Goal: Information Seeking & Learning: Learn about a topic

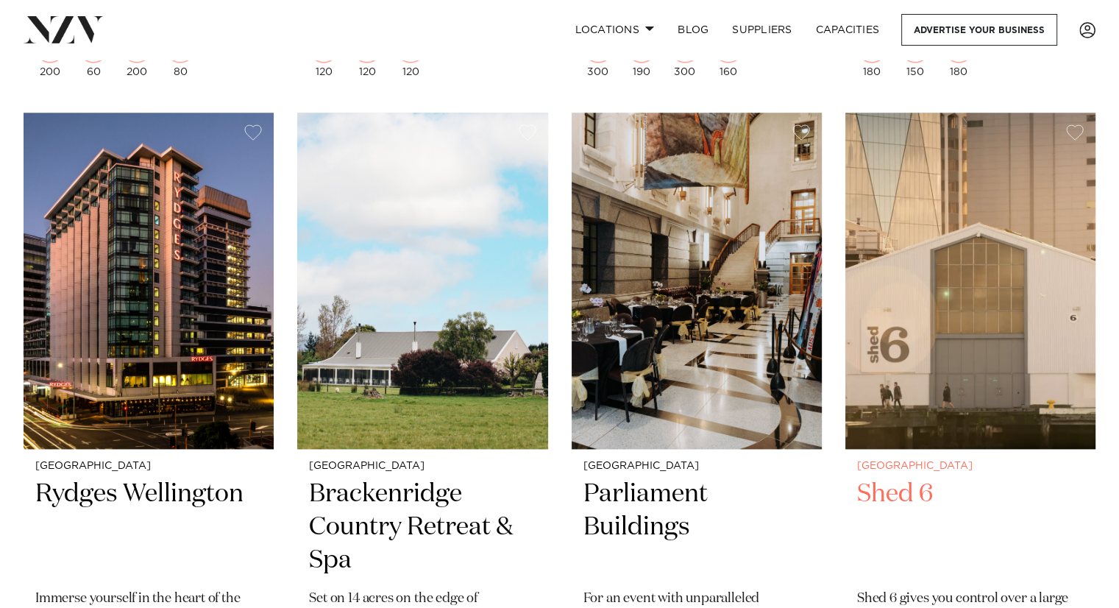
scroll to position [1618, 0]
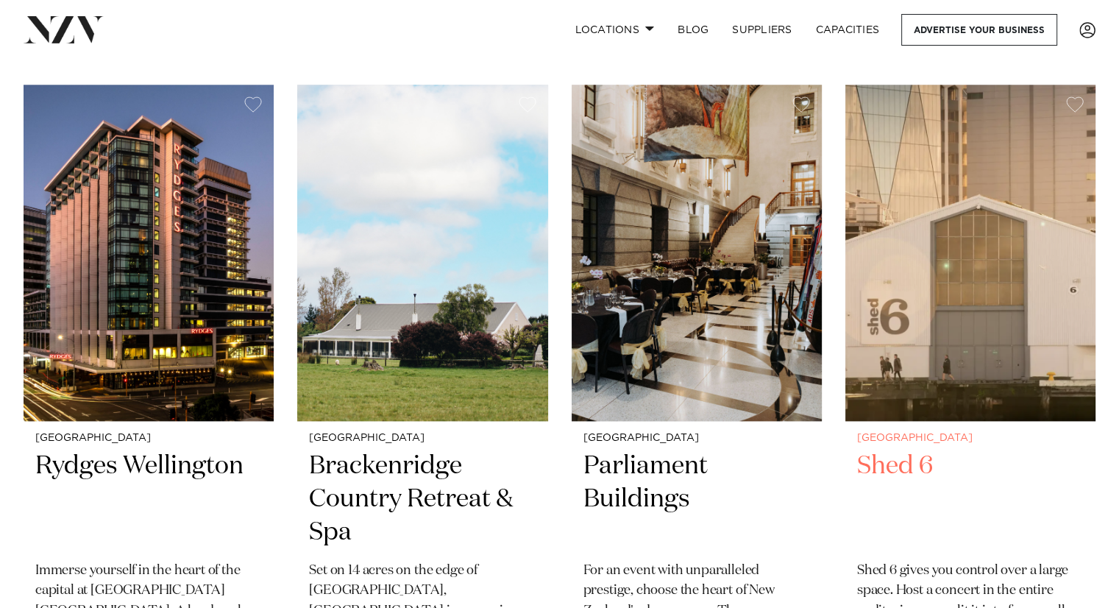
click at [906, 463] on h2 "Shed 6" at bounding box center [970, 498] width 227 height 99
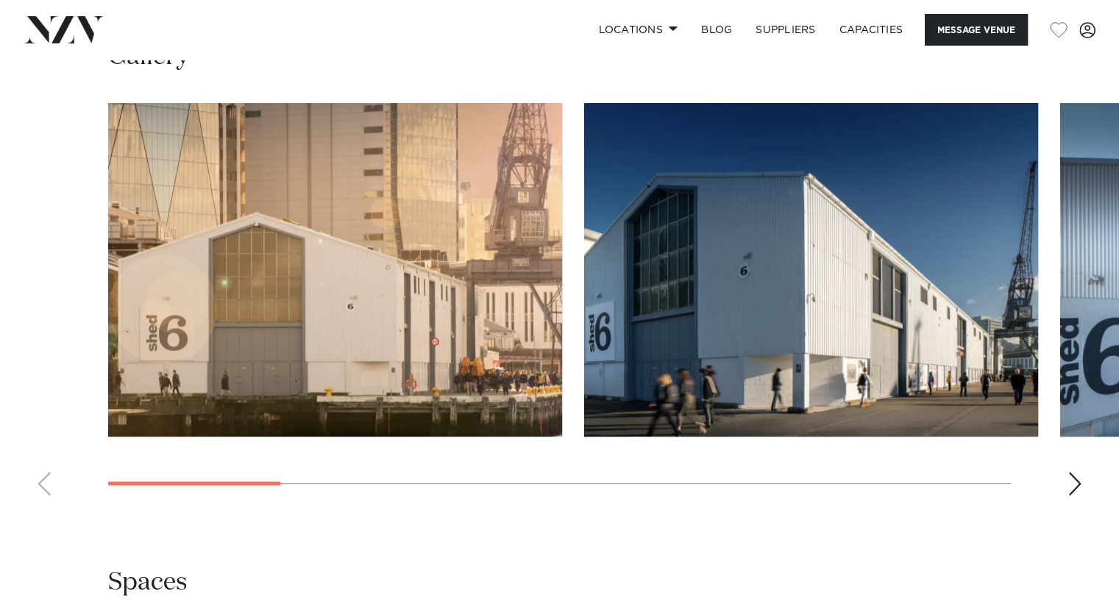
scroll to position [1618, 0]
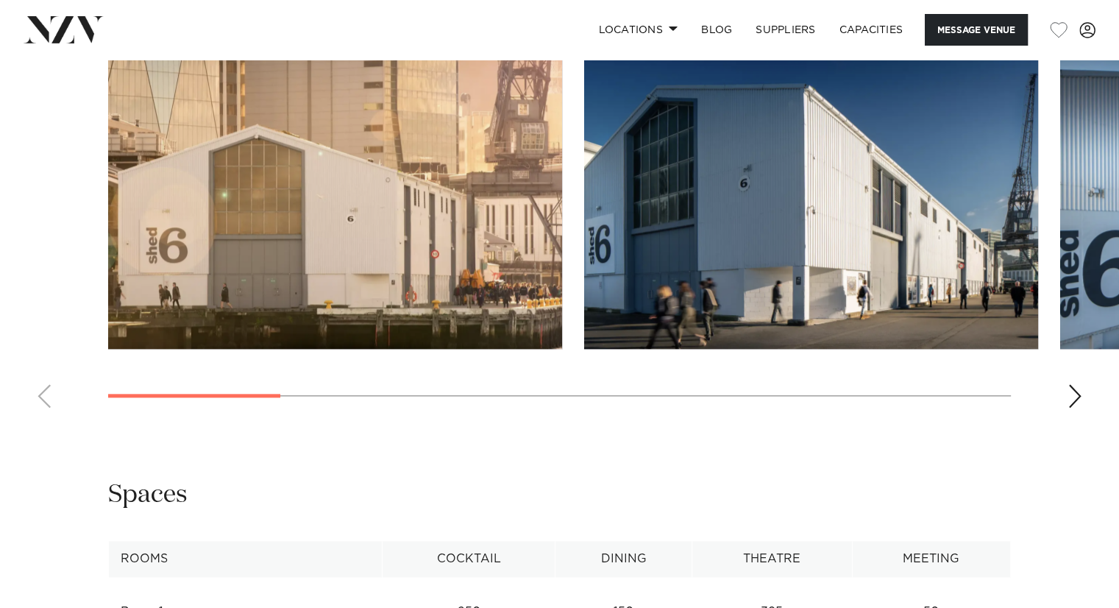
click at [1077, 394] on div "Next slide" at bounding box center [1074, 396] width 15 height 24
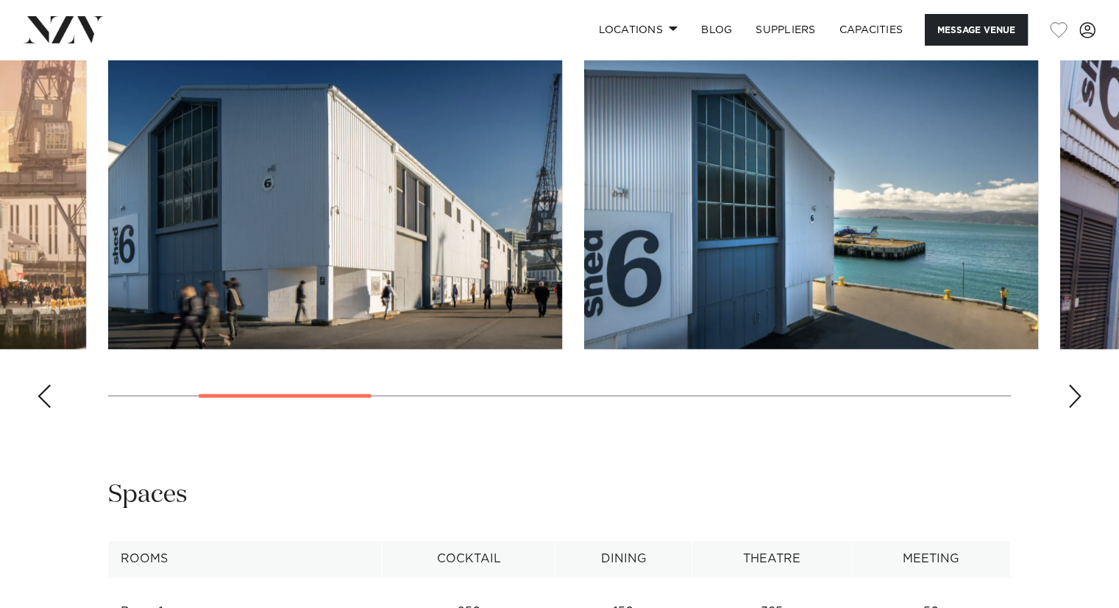
click at [1071, 398] on div "Next slide" at bounding box center [1074, 396] width 15 height 24
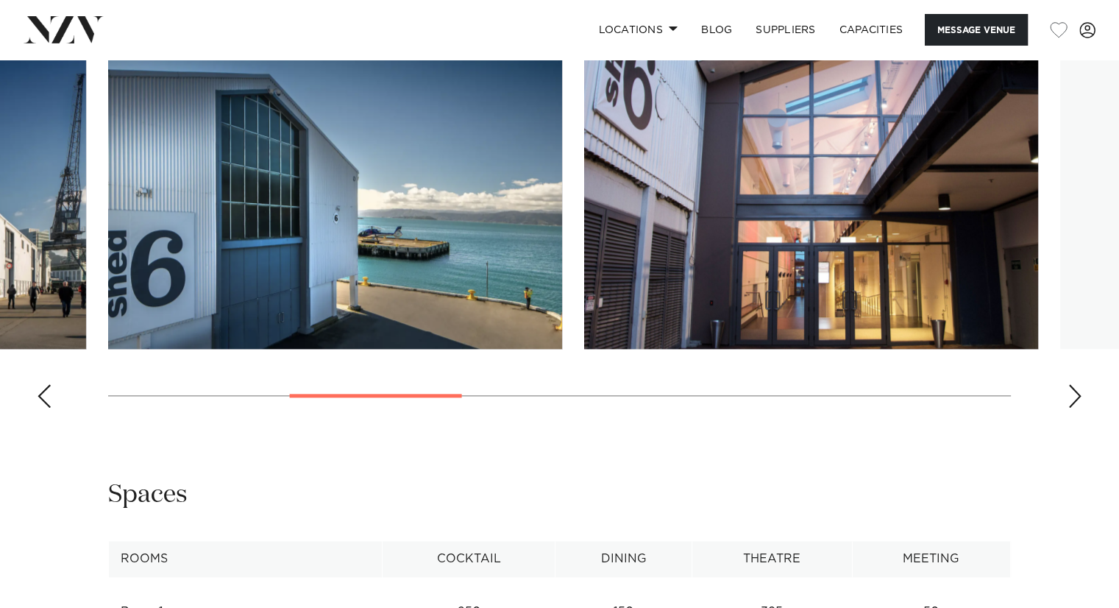
click at [1077, 396] on div "Next slide" at bounding box center [1074, 396] width 15 height 24
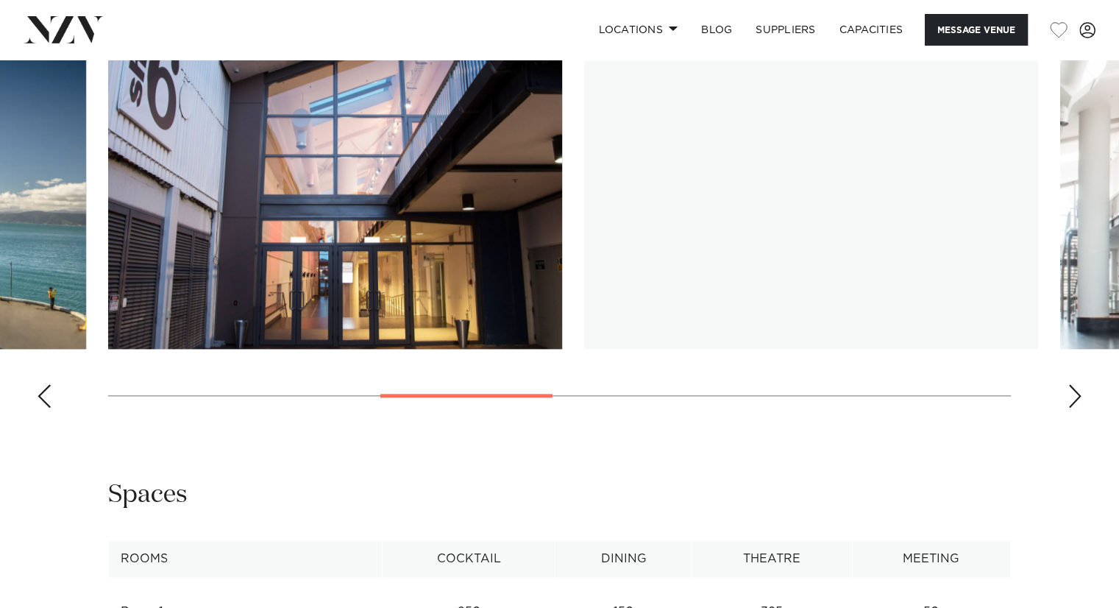
click at [1075, 398] on div "Next slide" at bounding box center [1074, 396] width 15 height 24
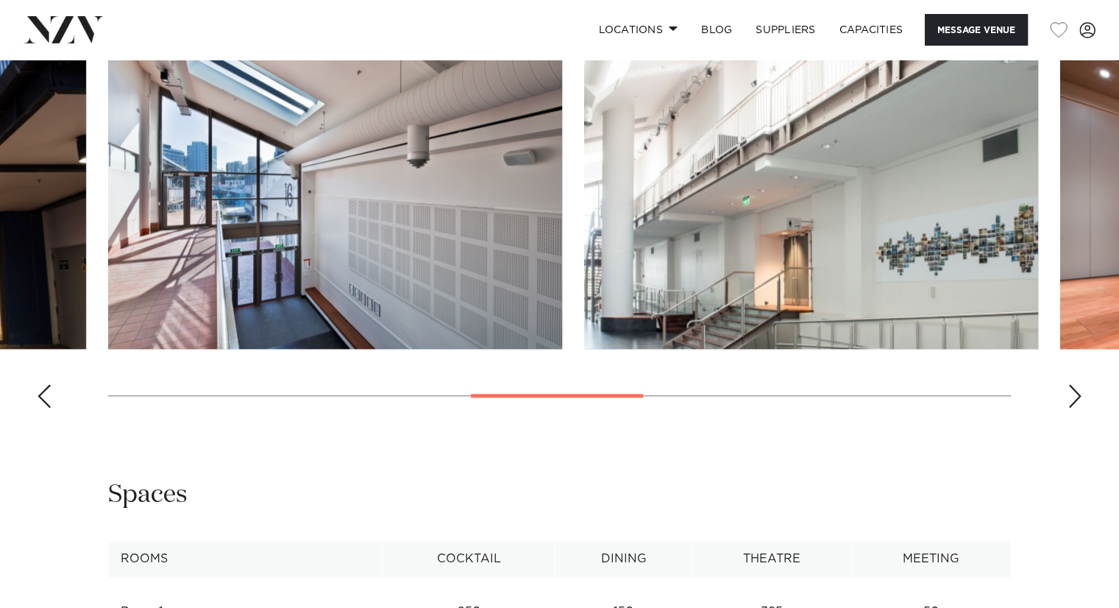
click at [1075, 398] on div "Next slide" at bounding box center [1074, 396] width 15 height 24
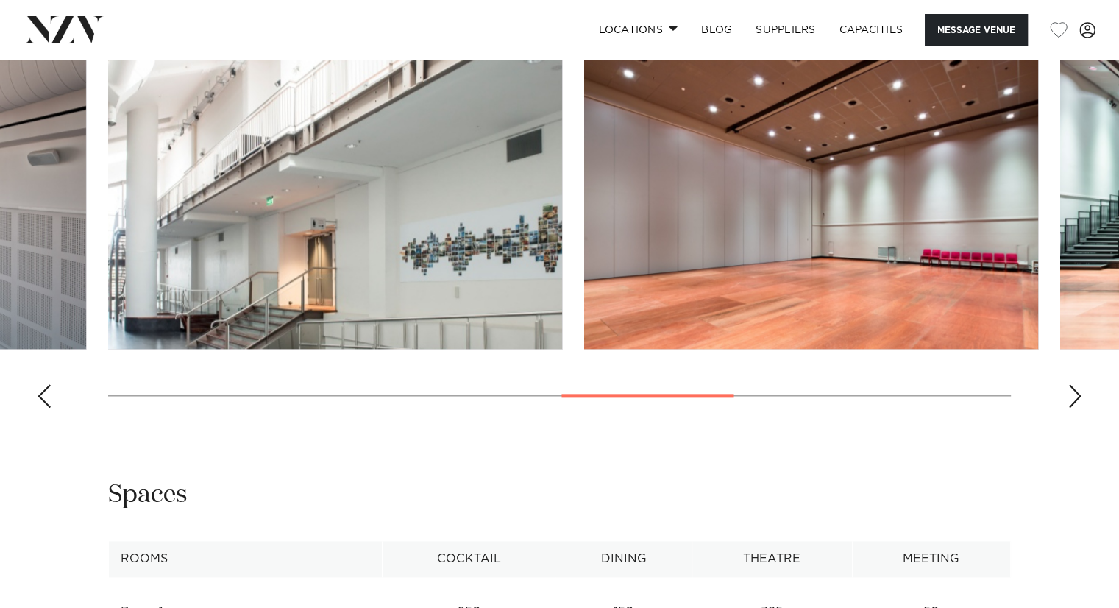
click at [1074, 399] on div "Next slide" at bounding box center [1074, 396] width 15 height 24
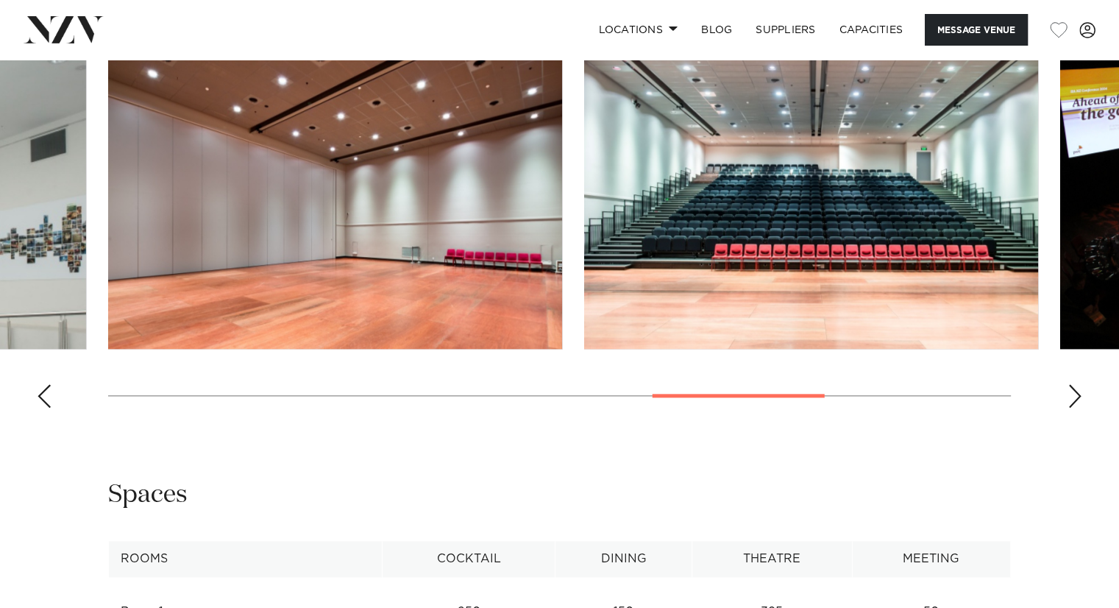
click at [1074, 399] on div "Next slide" at bounding box center [1074, 396] width 15 height 24
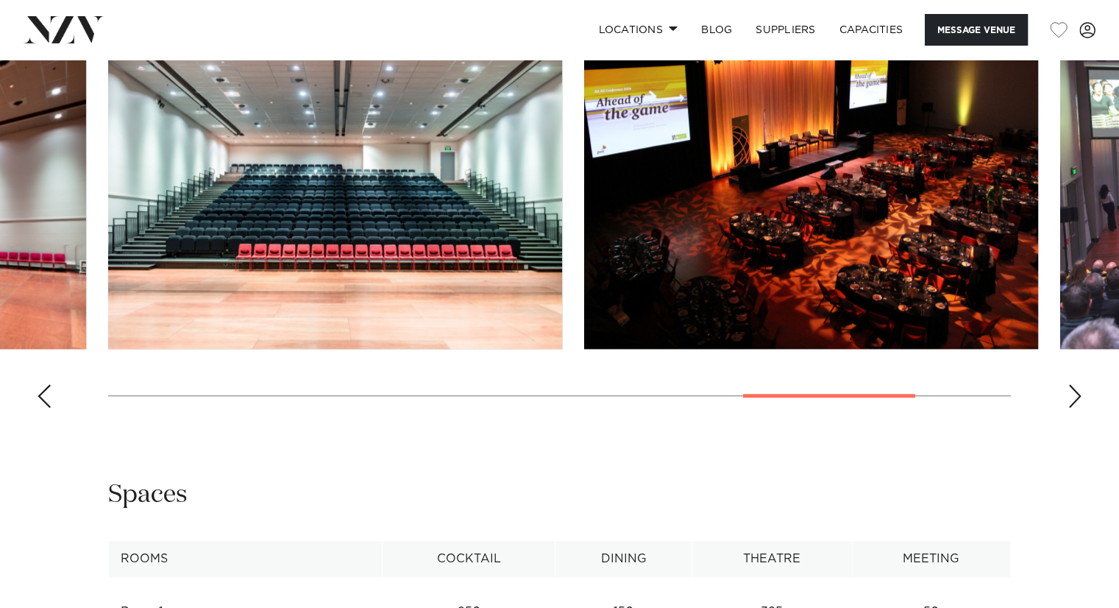
click at [1074, 399] on div "Next slide" at bounding box center [1074, 396] width 15 height 24
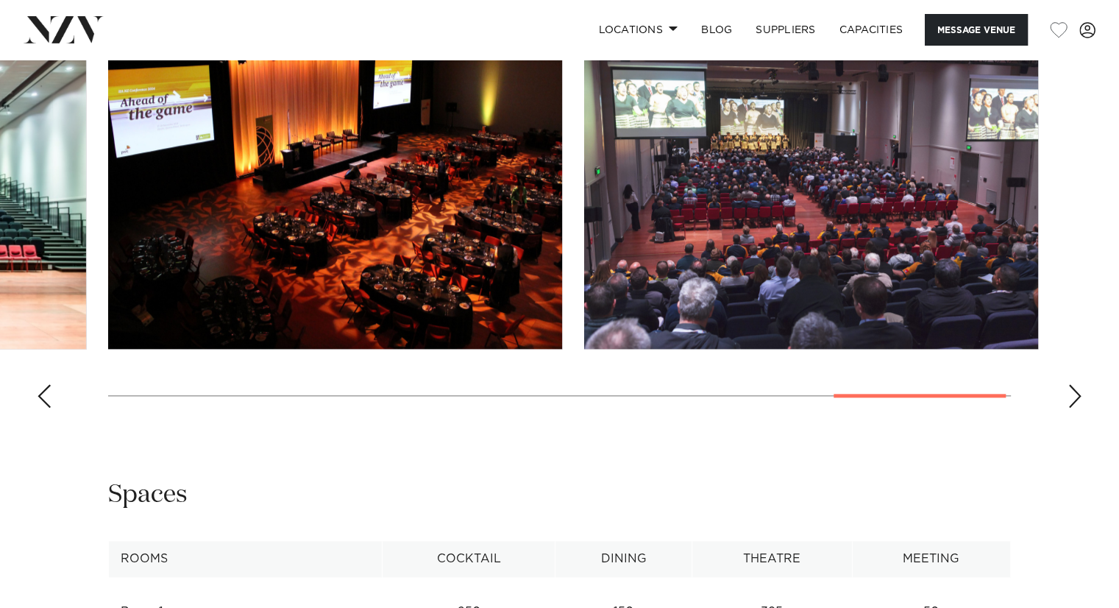
click at [1075, 399] on div "Next slide" at bounding box center [1074, 396] width 15 height 24
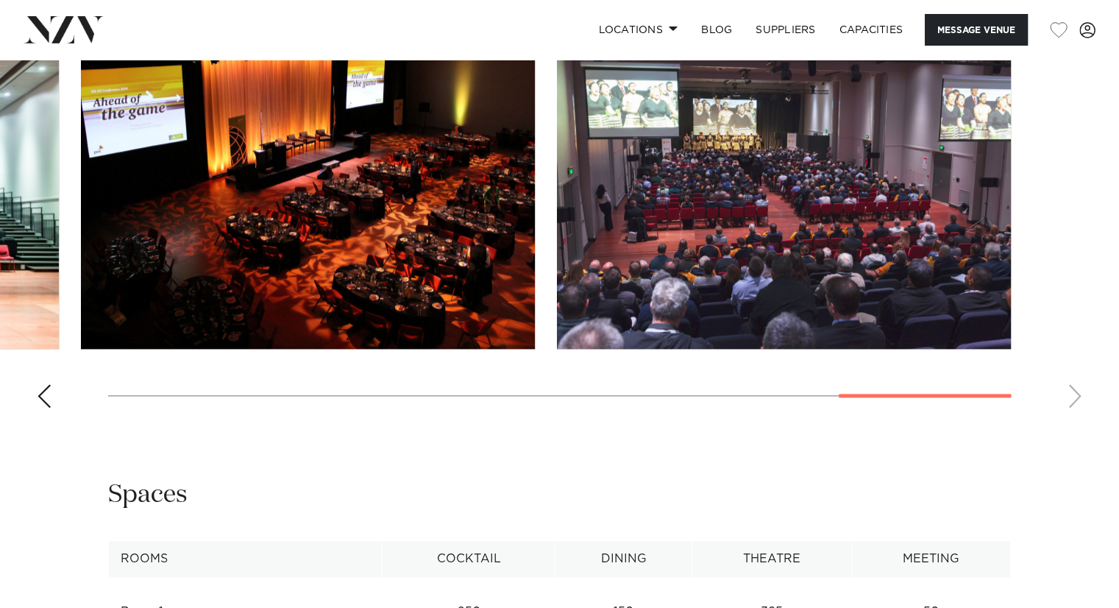
click at [1075, 399] on swiper-container at bounding box center [559, 217] width 1119 height 404
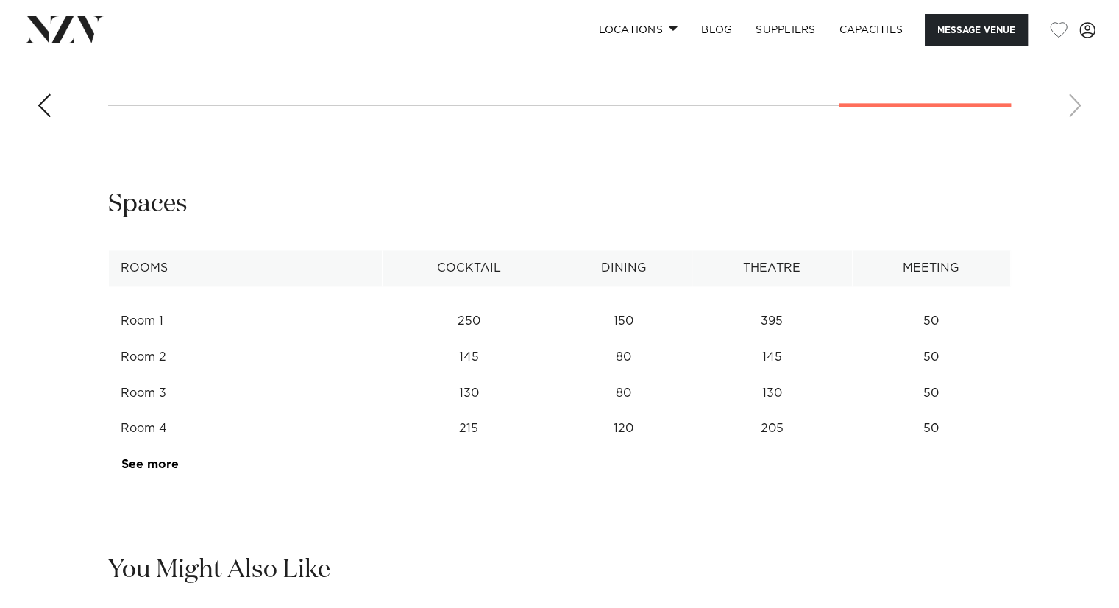
scroll to position [1986, 0]
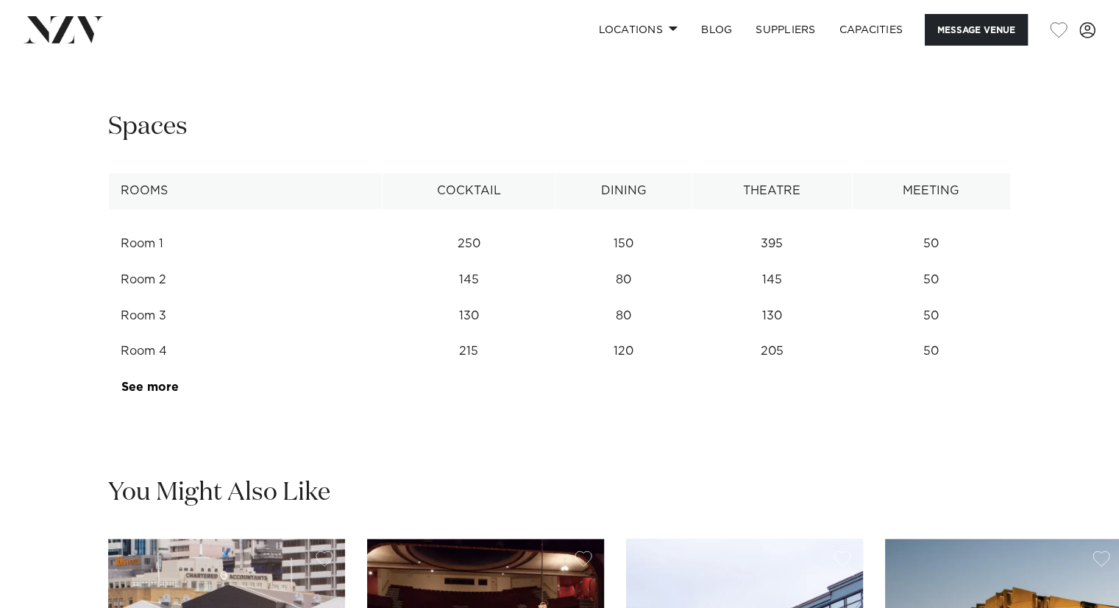
click at [771, 244] on td "395" at bounding box center [772, 244] width 160 height 36
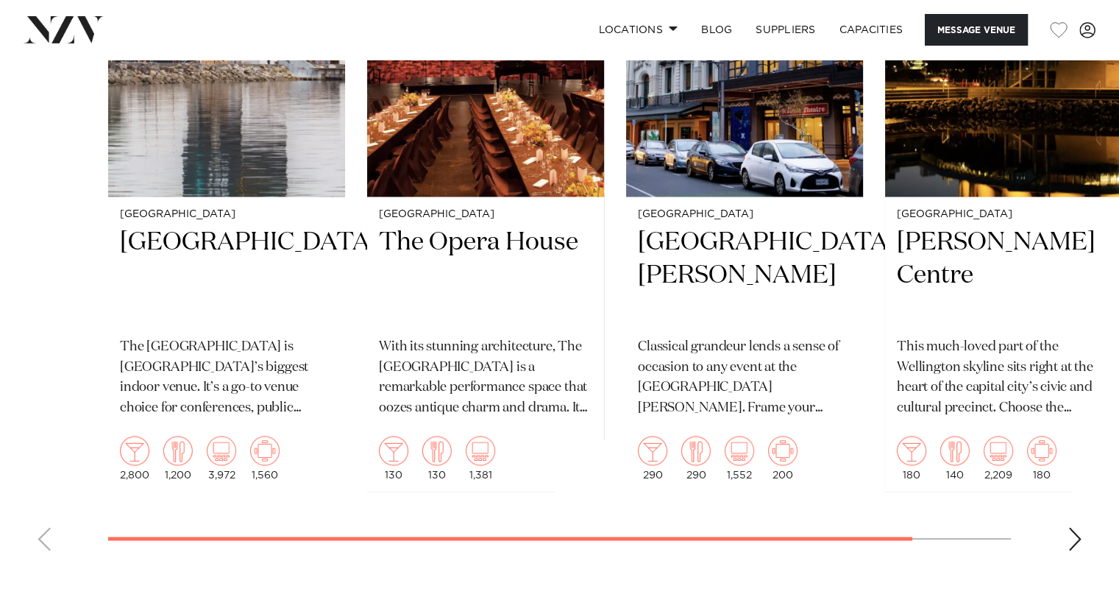
scroll to position [2722, 0]
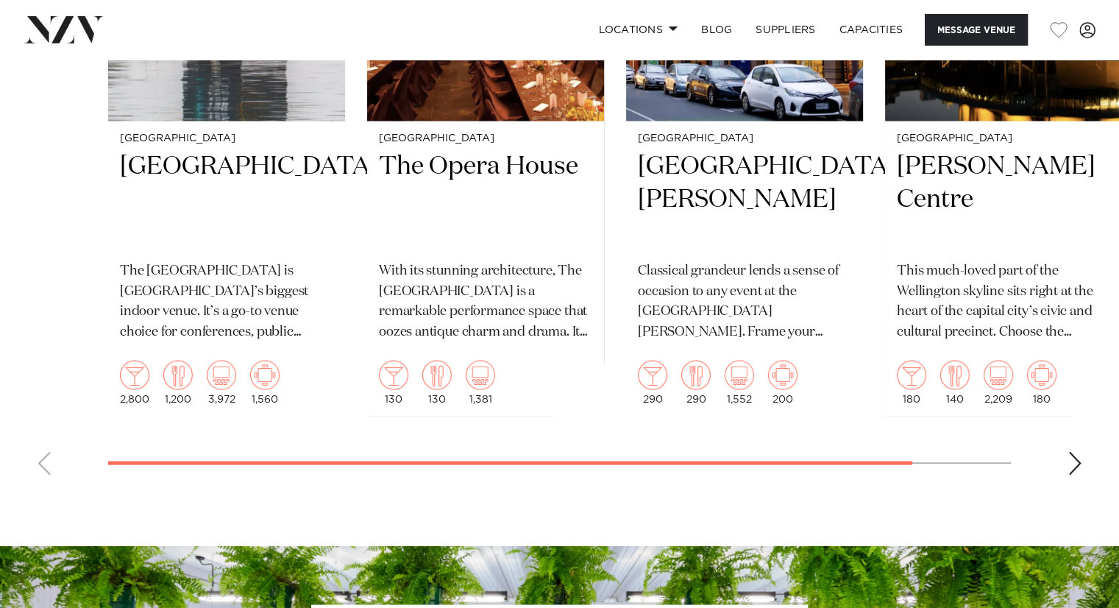
click at [1078, 460] on div "Next slide" at bounding box center [1074, 463] width 15 height 24
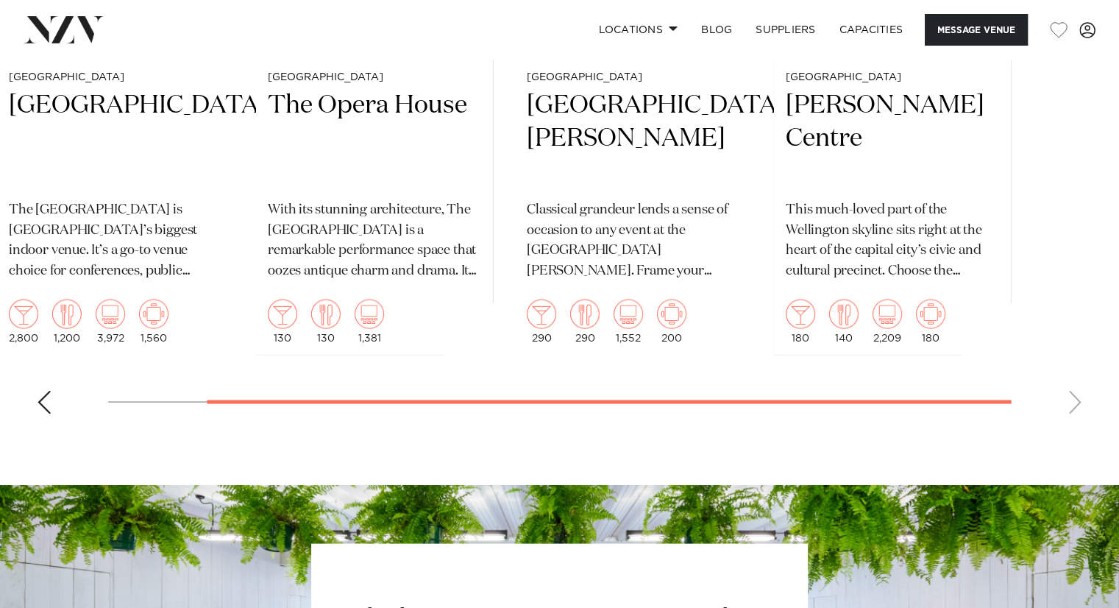
scroll to position [2942, 0]
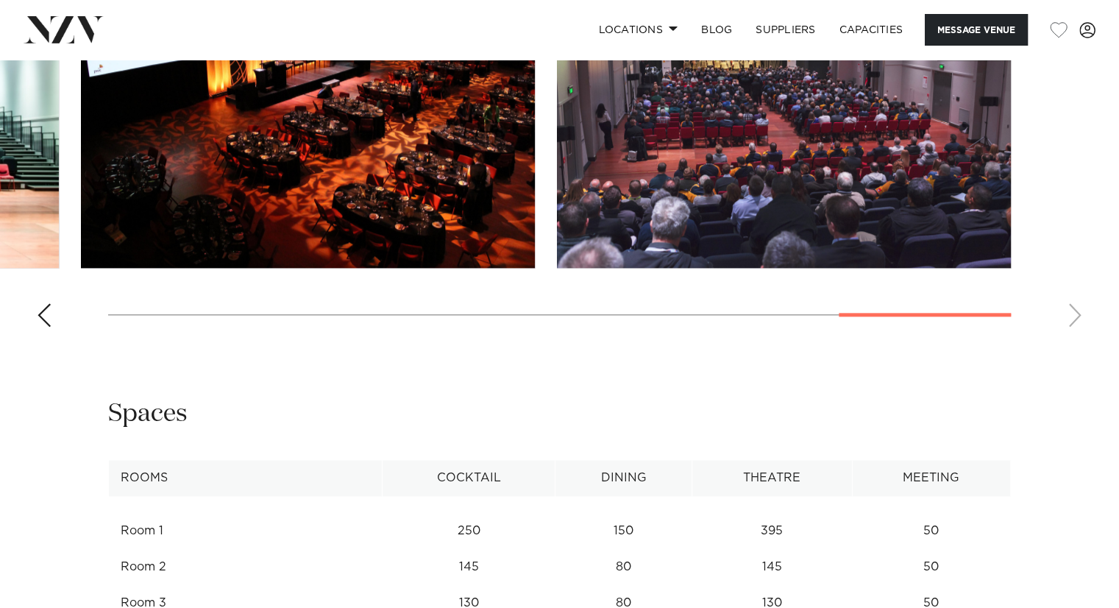
scroll to position [1570, 0]
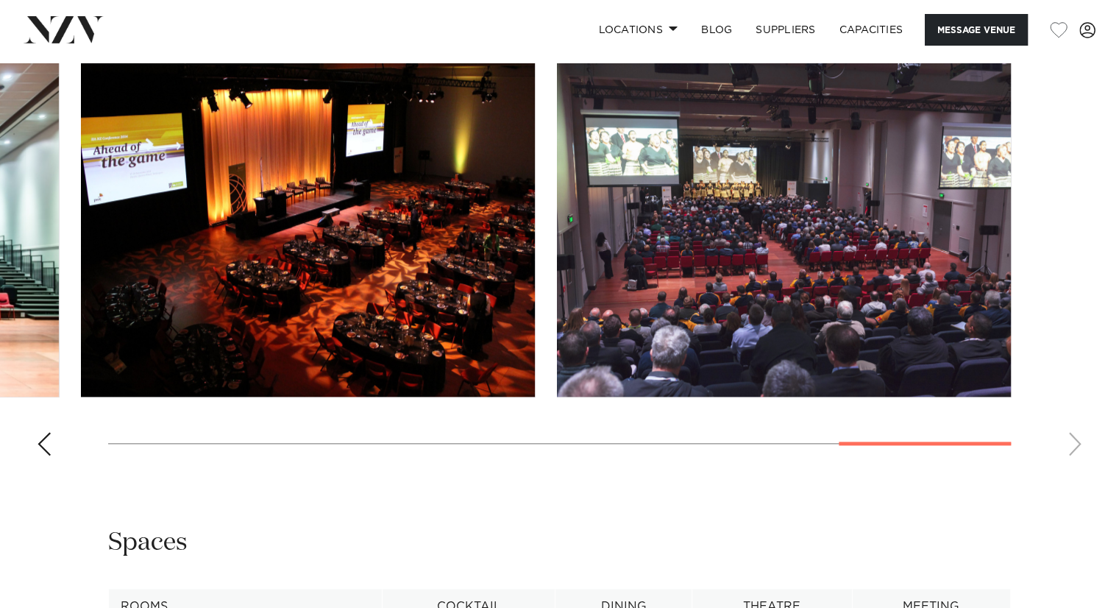
click at [1077, 445] on swiper-container at bounding box center [559, 265] width 1119 height 404
click at [1018, 446] on swiper-container at bounding box center [559, 265] width 1119 height 404
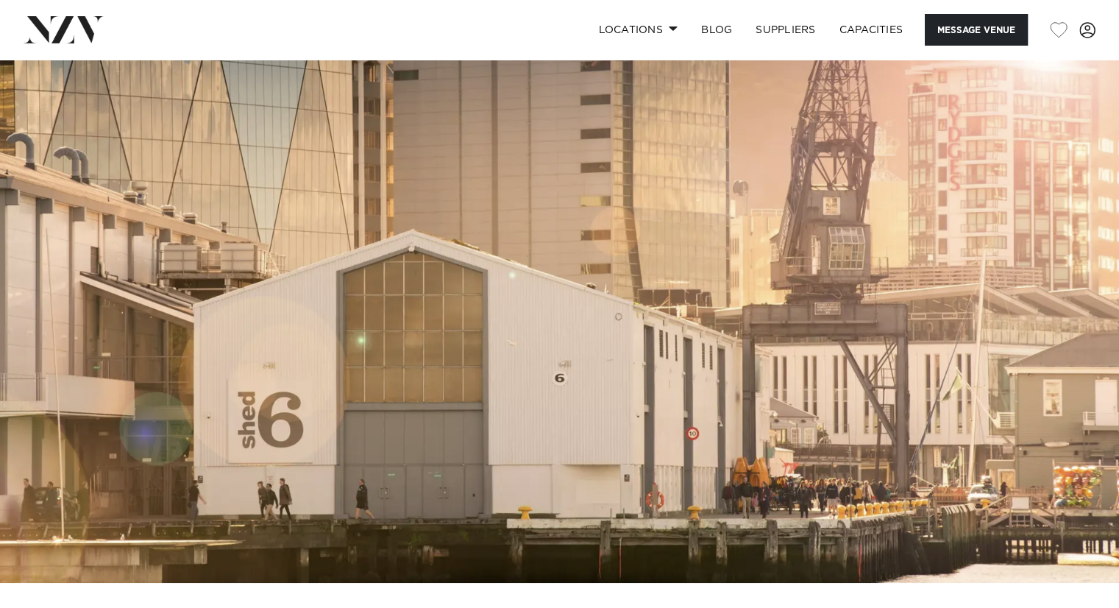
scroll to position [0, 0]
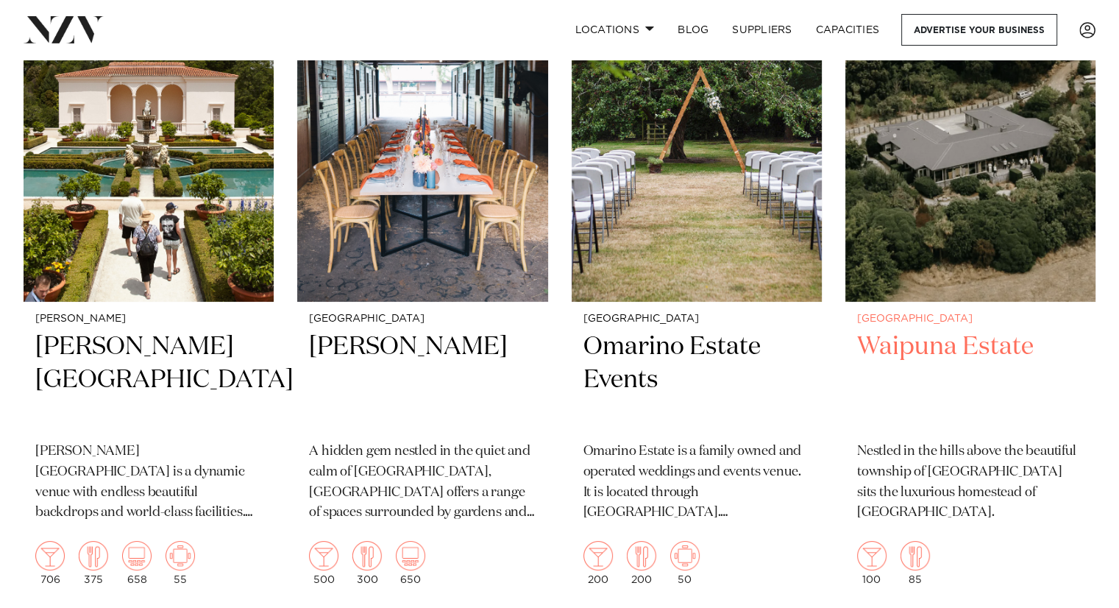
scroll to position [5590, 0]
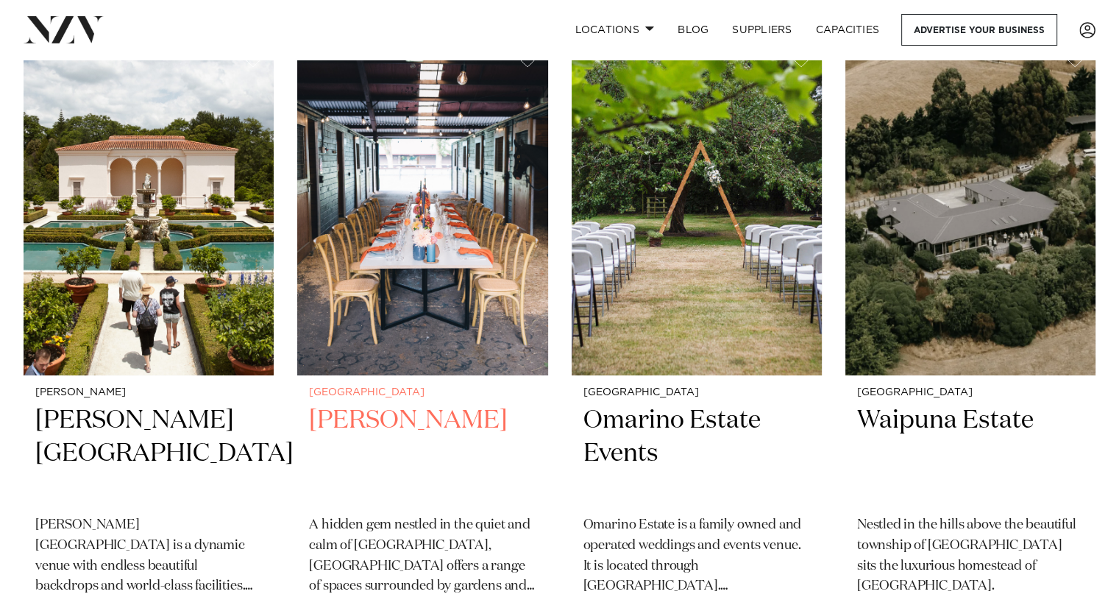
click at [396, 421] on h2 "Karaka Pavilion" at bounding box center [422, 453] width 227 height 99
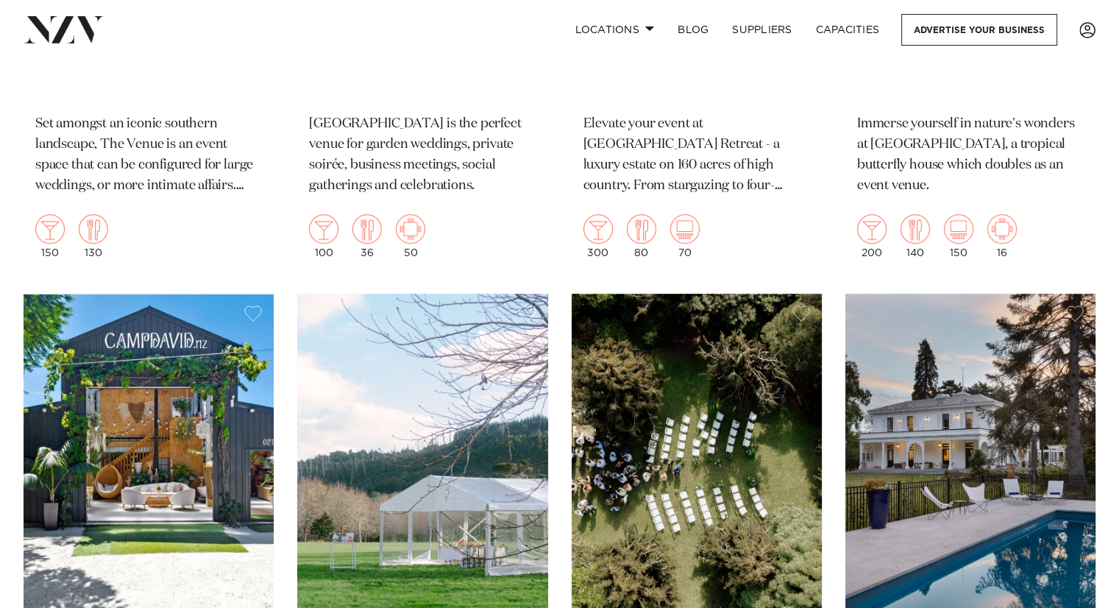
scroll to position [6282, 0]
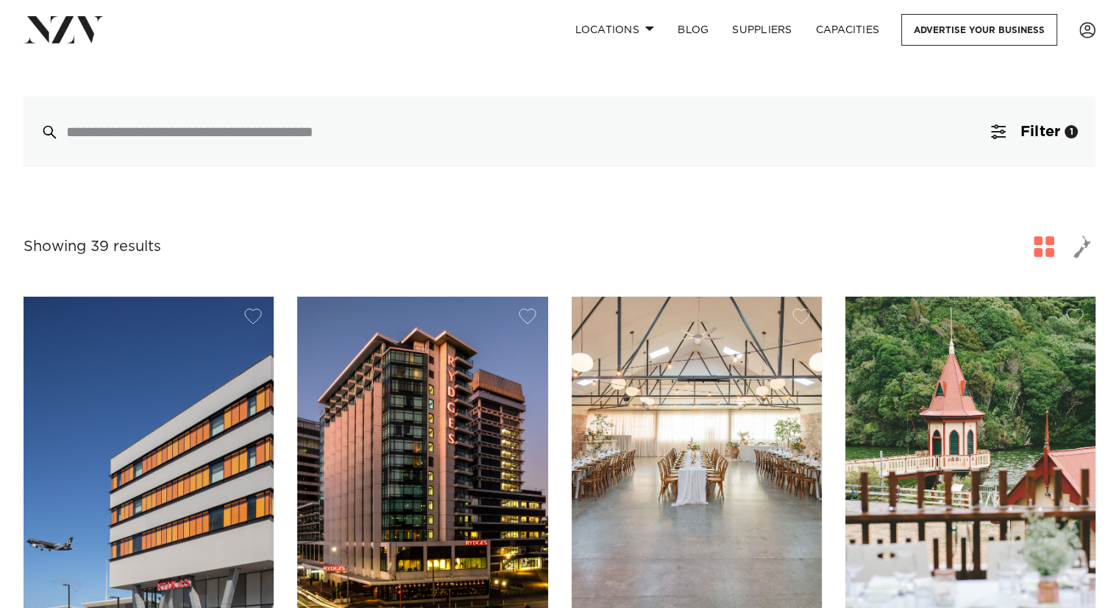
scroll to position [515, 0]
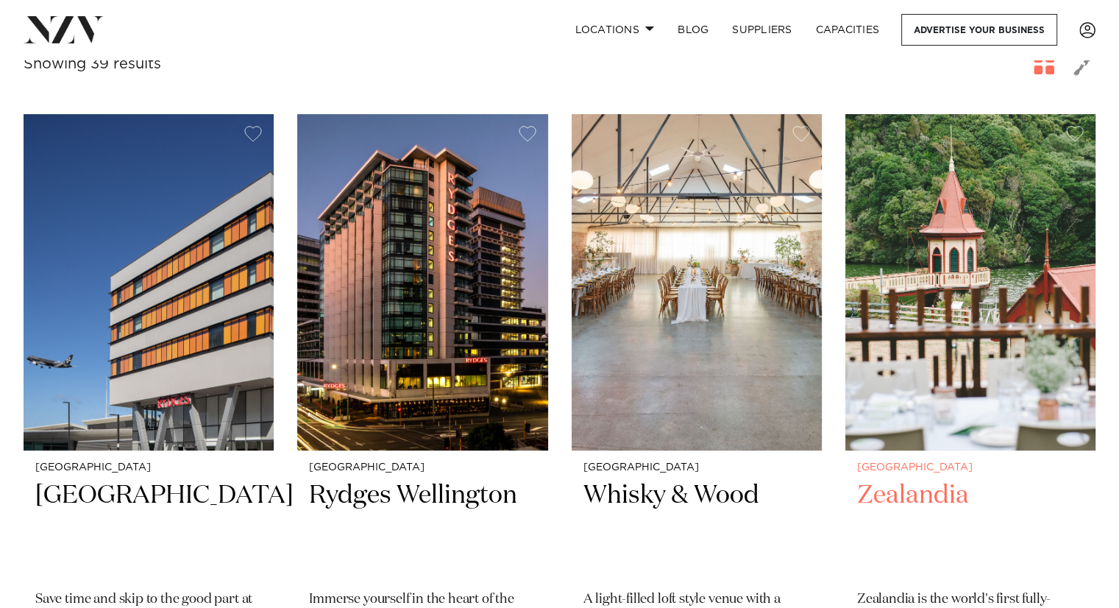
click at [942, 389] on img at bounding box center [970, 281] width 250 height 335
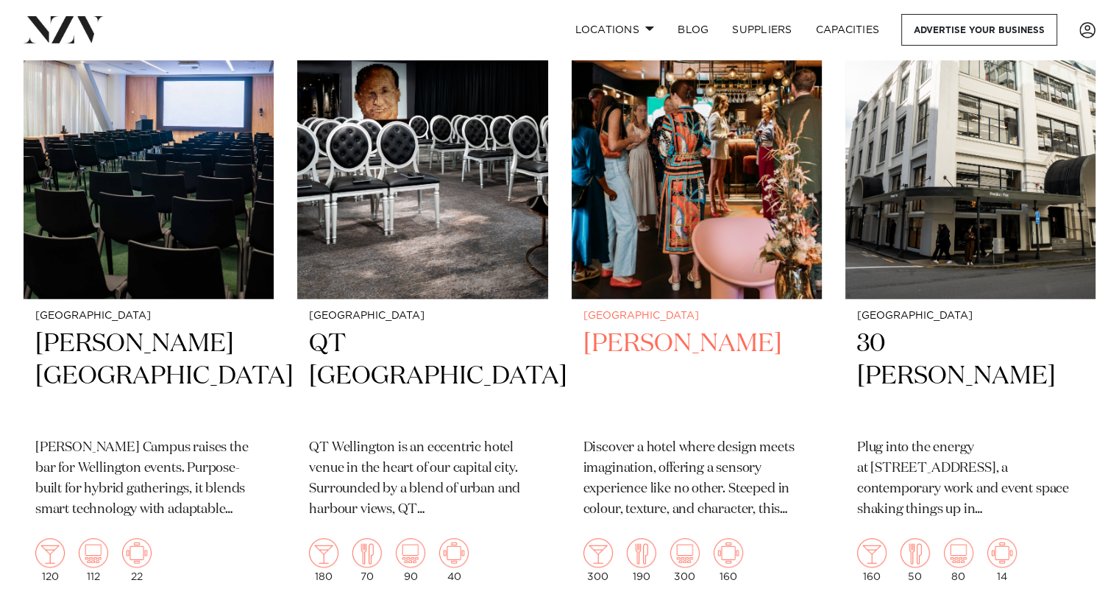
scroll to position [1324, 0]
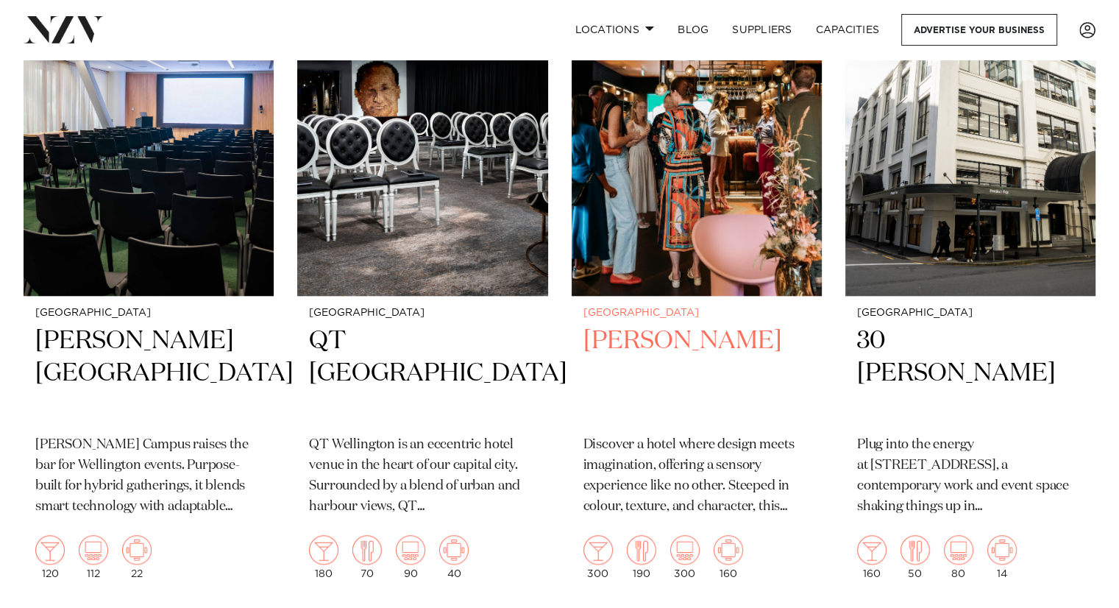
click at [718, 343] on h2 "Naumi Wellington" at bounding box center [696, 373] width 227 height 99
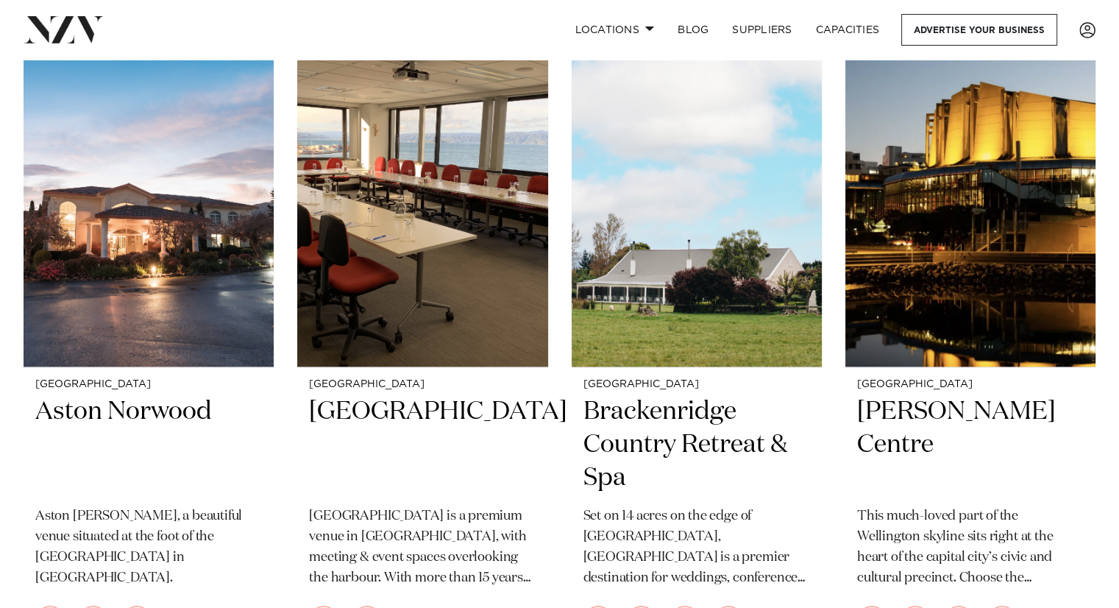
scroll to position [1909, 0]
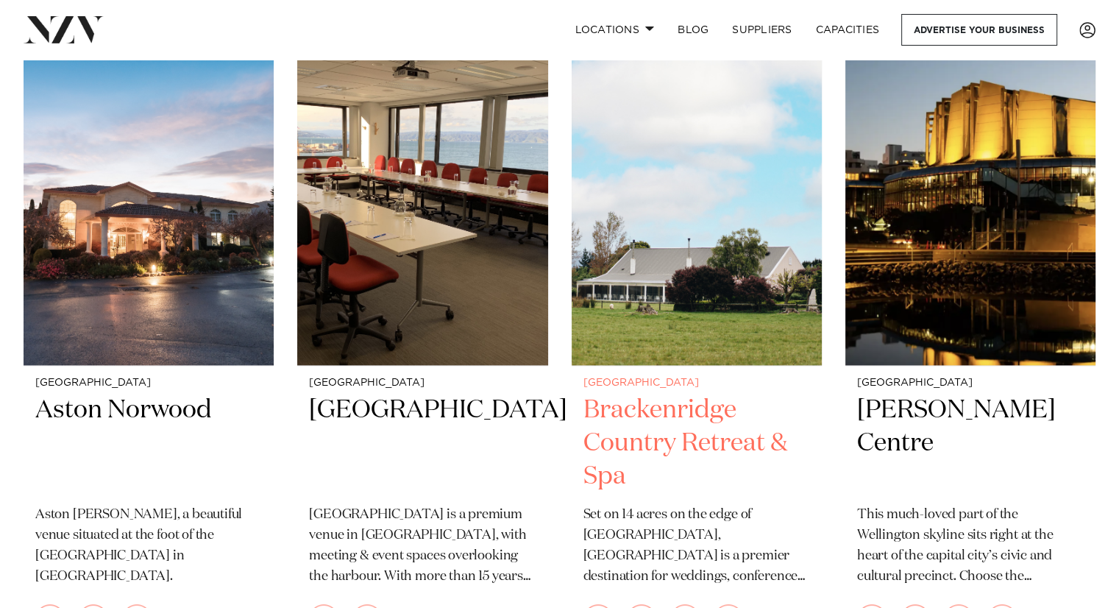
click at [617, 440] on h2 "Brackenridge Country Retreat & Spa" at bounding box center [696, 443] width 227 height 99
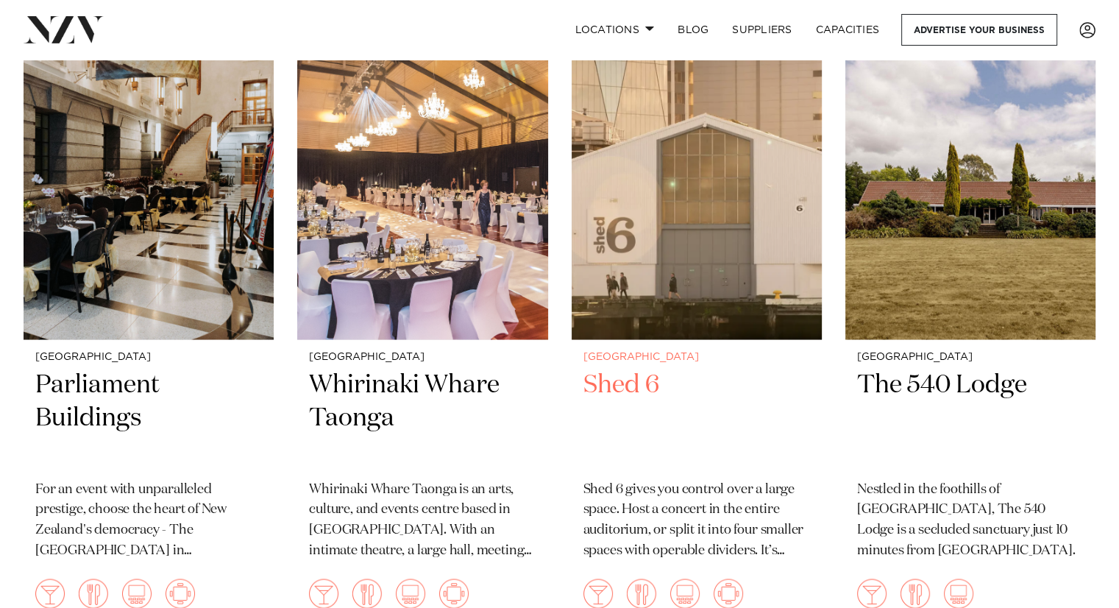
scroll to position [2563, 0]
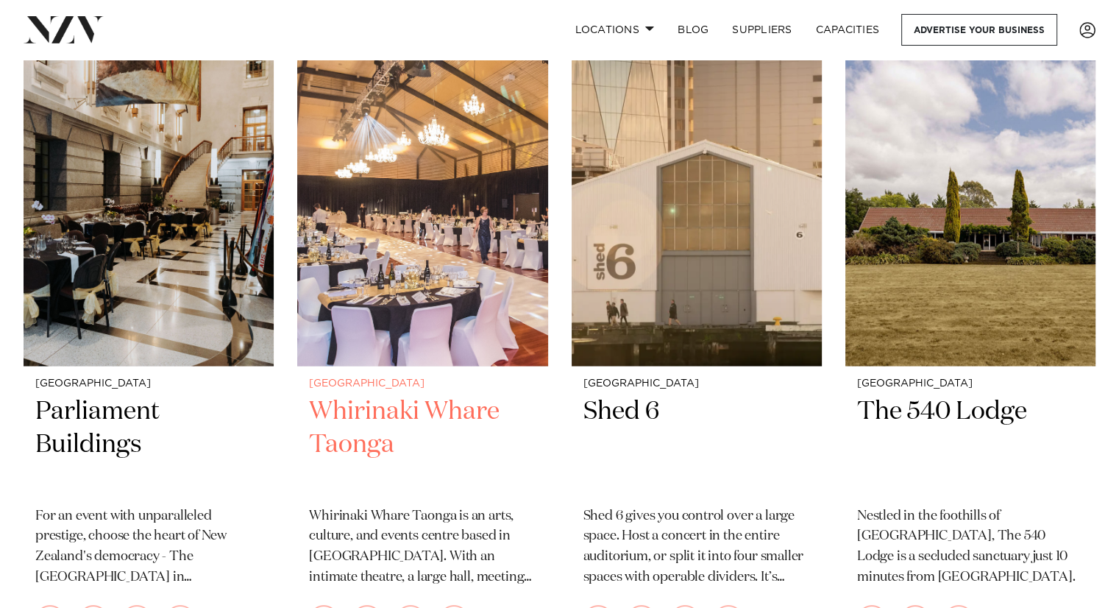
click at [448, 416] on h2 "Whirinaki Whare Taonga" at bounding box center [422, 443] width 227 height 99
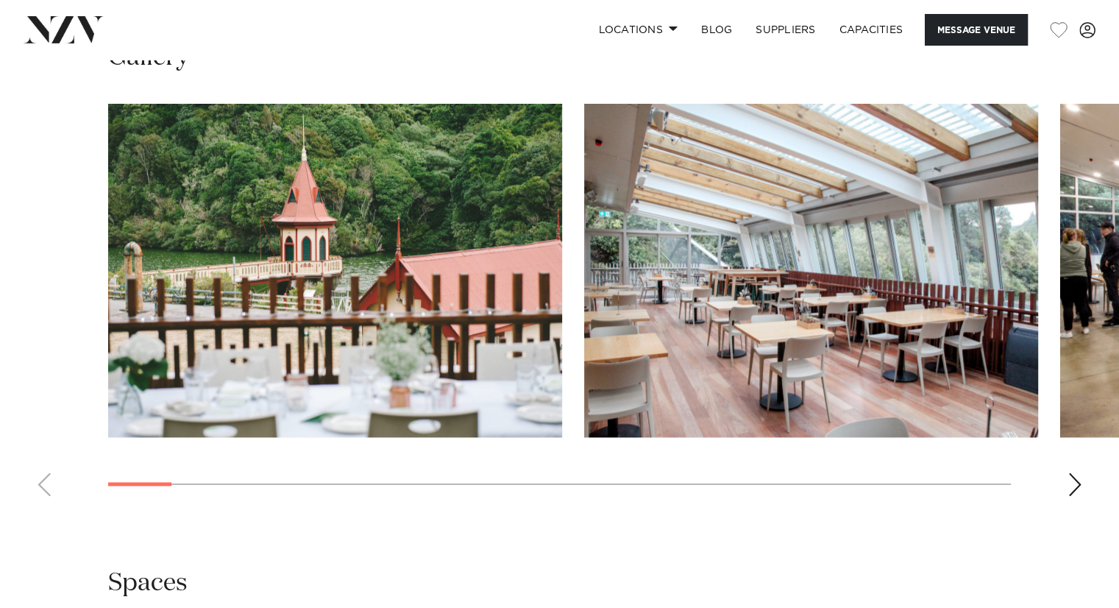
scroll to position [1765, 0]
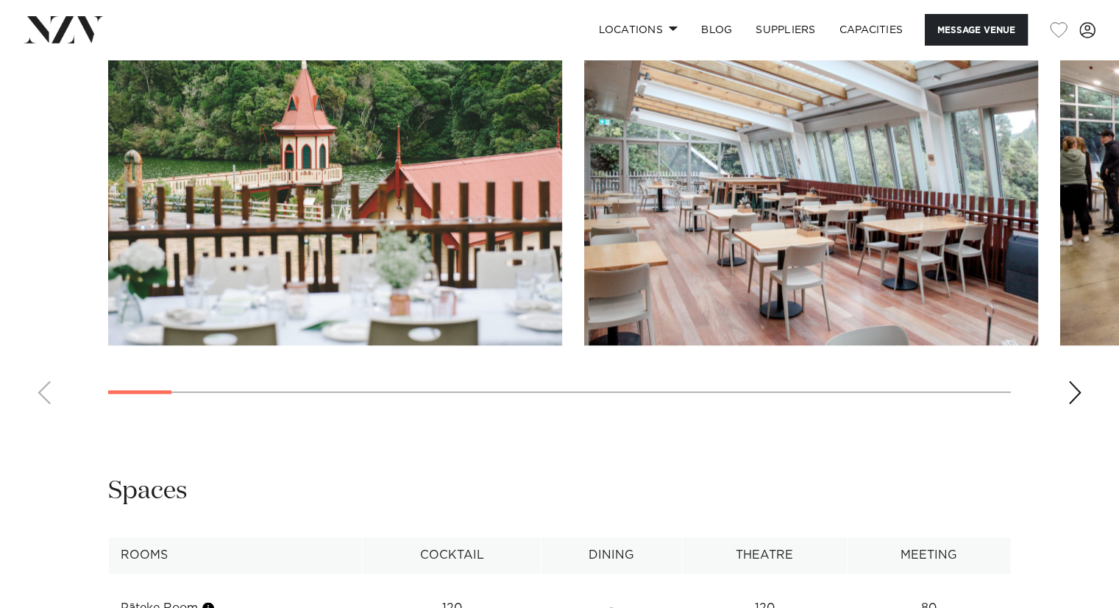
click at [1077, 391] on div "Next slide" at bounding box center [1074, 392] width 15 height 24
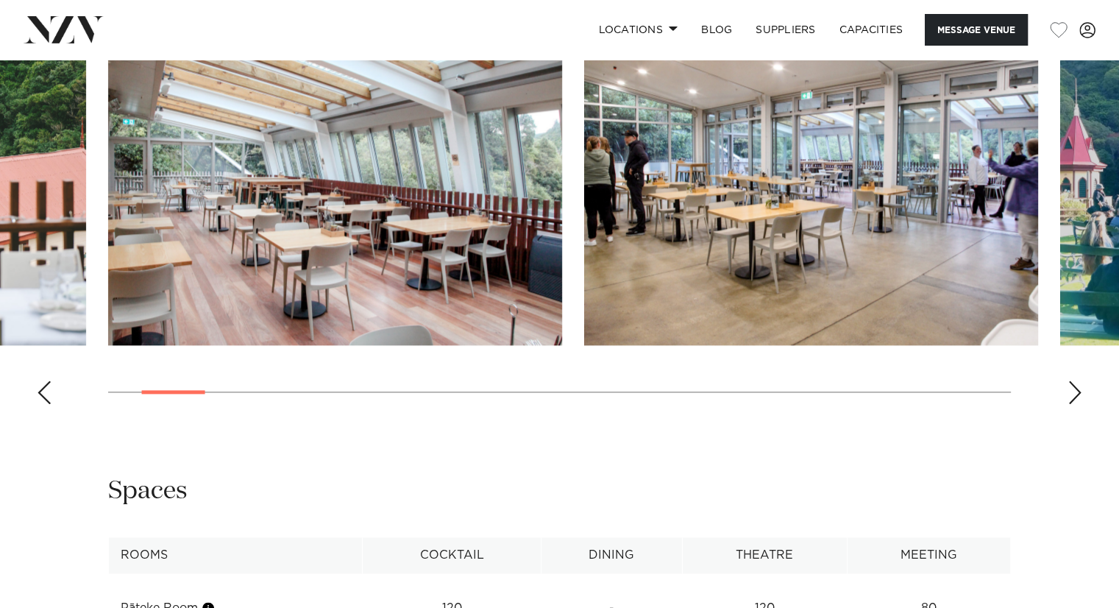
click at [1077, 395] on div "Next slide" at bounding box center [1074, 392] width 15 height 24
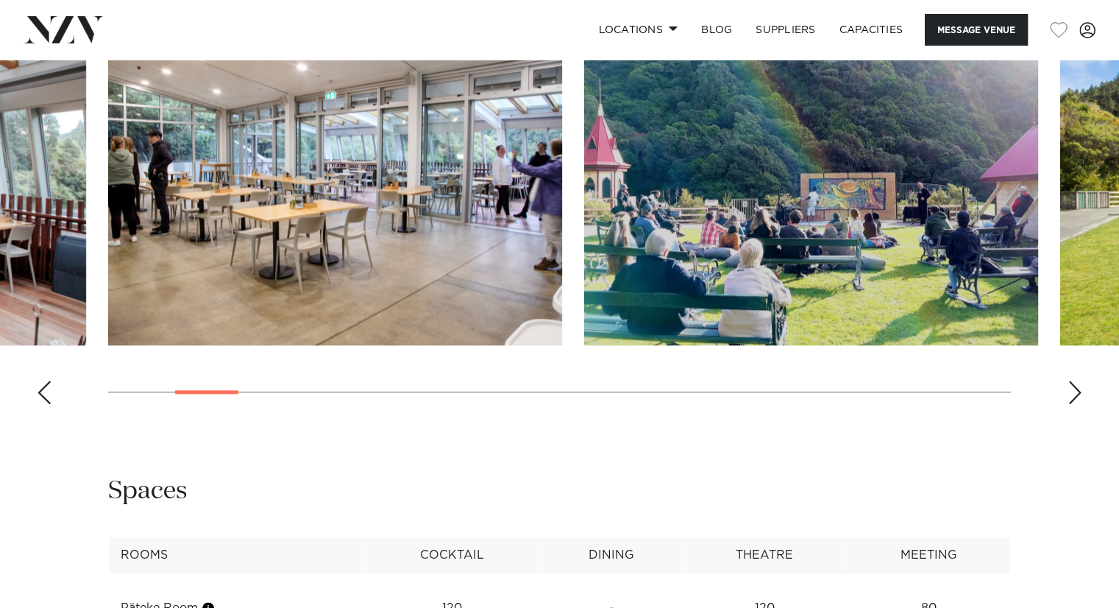
click at [1077, 395] on div "Next slide" at bounding box center [1074, 392] width 15 height 24
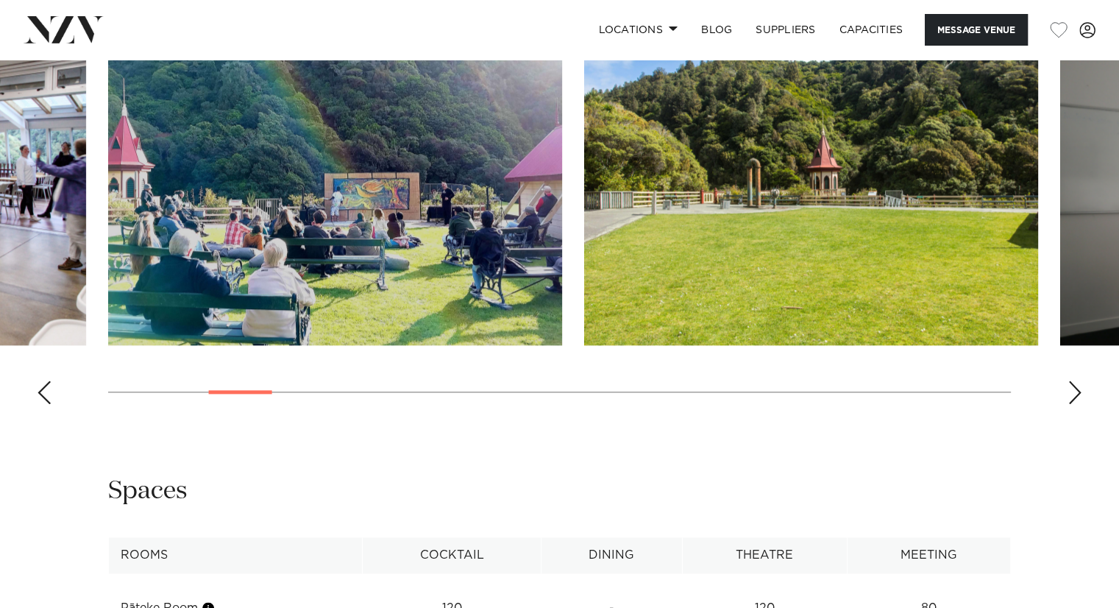
click at [1077, 395] on div "Next slide" at bounding box center [1074, 392] width 15 height 24
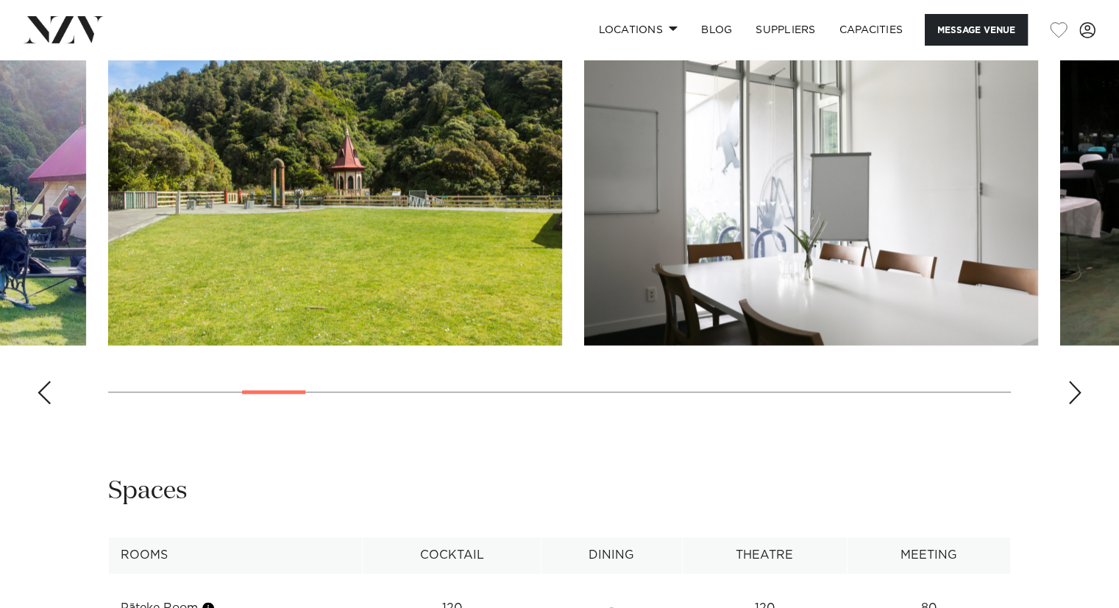
click at [1077, 395] on div "Next slide" at bounding box center [1074, 392] width 15 height 24
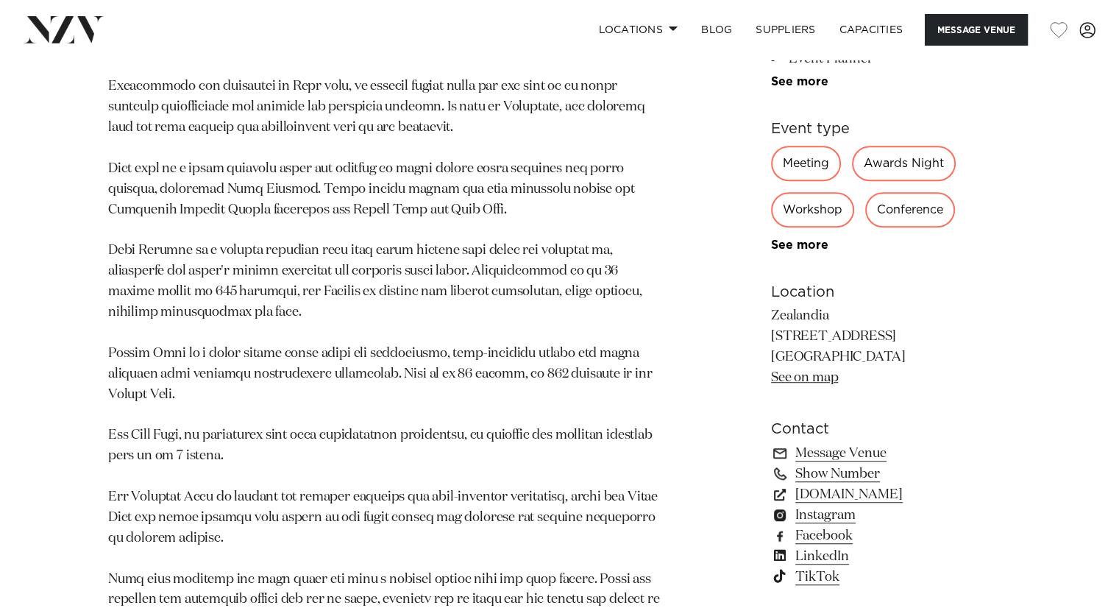
scroll to position [809, 0]
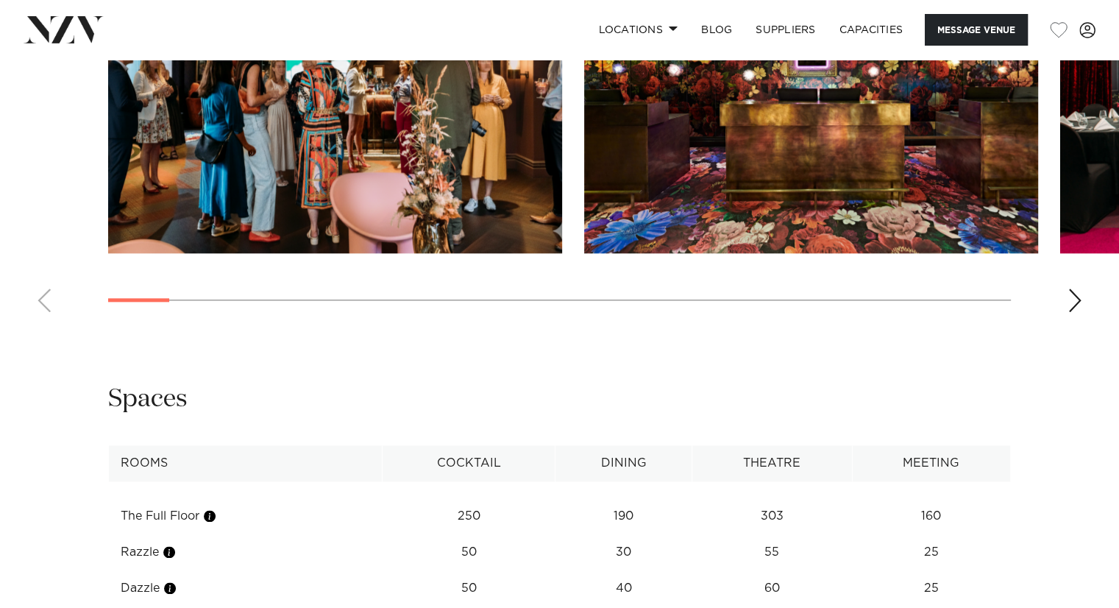
scroll to position [1765, 0]
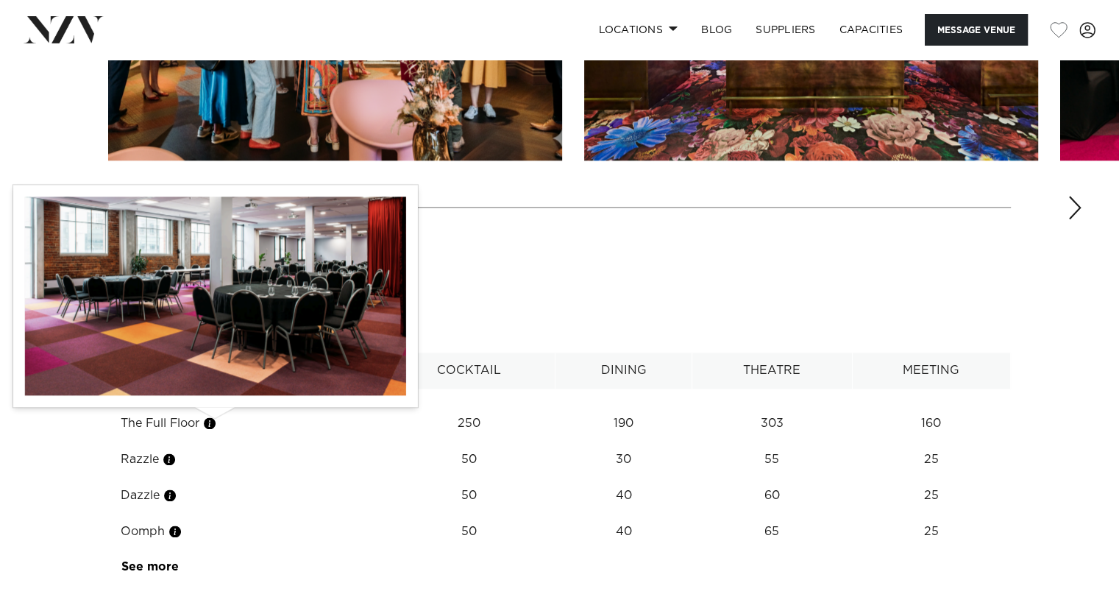
click at [215, 421] on button "button" at bounding box center [209, 423] width 15 height 15
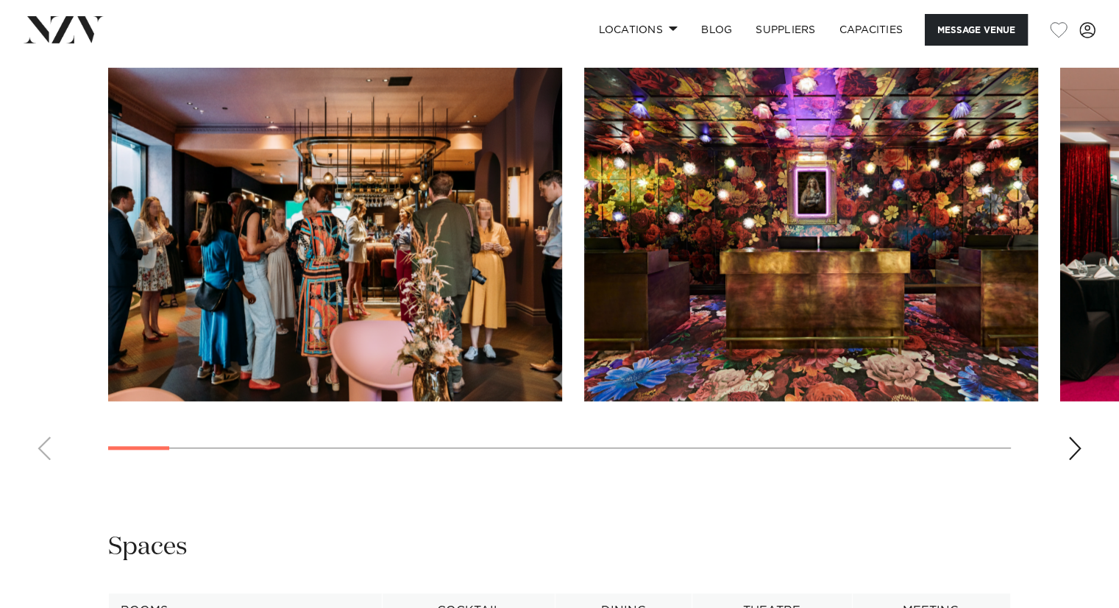
scroll to position [1471, 0]
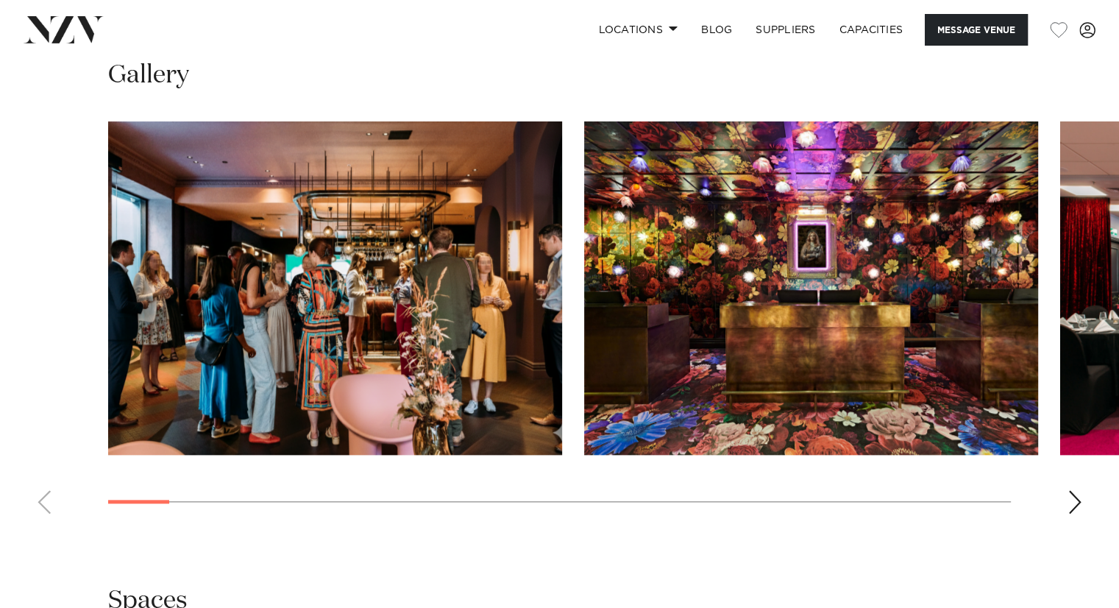
click at [1072, 497] on div "Next slide" at bounding box center [1074, 502] width 15 height 24
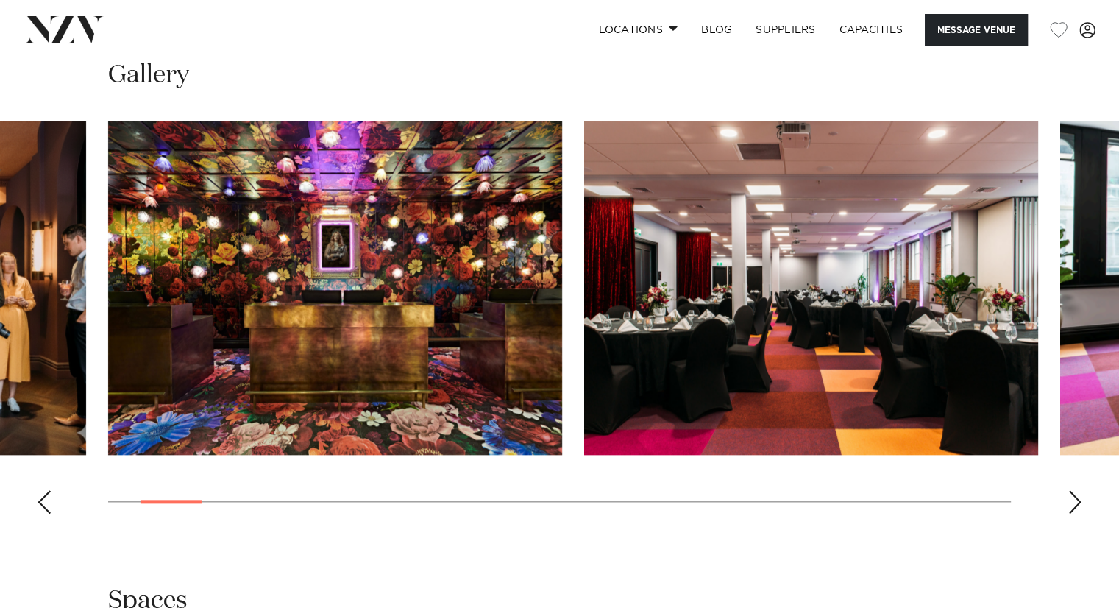
click at [1074, 498] on div "Next slide" at bounding box center [1074, 502] width 15 height 24
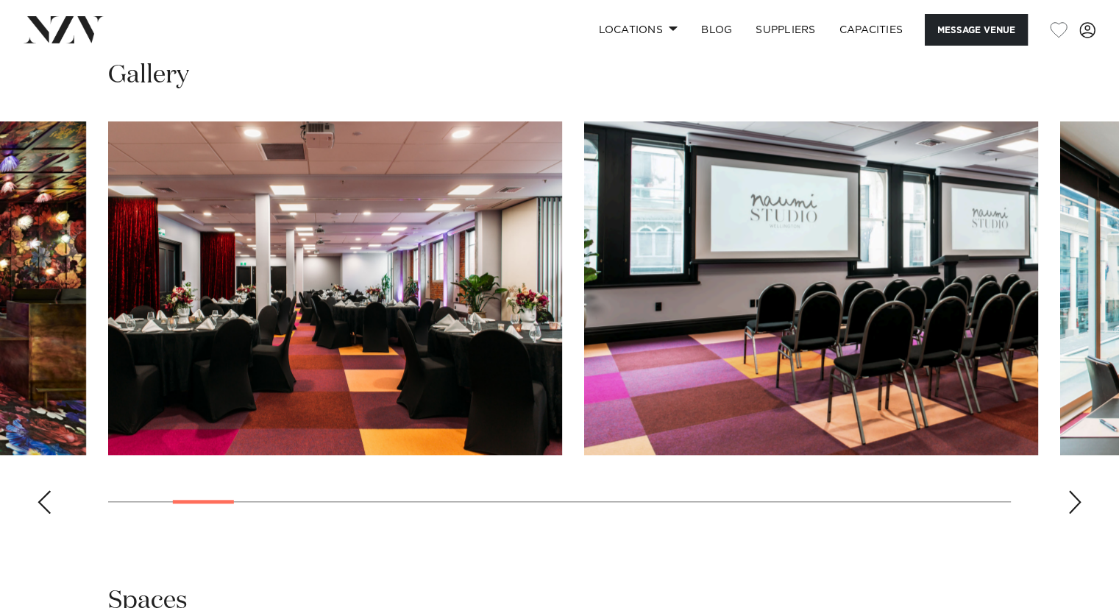
click at [1073, 498] on div "Next slide" at bounding box center [1074, 502] width 15 height 24
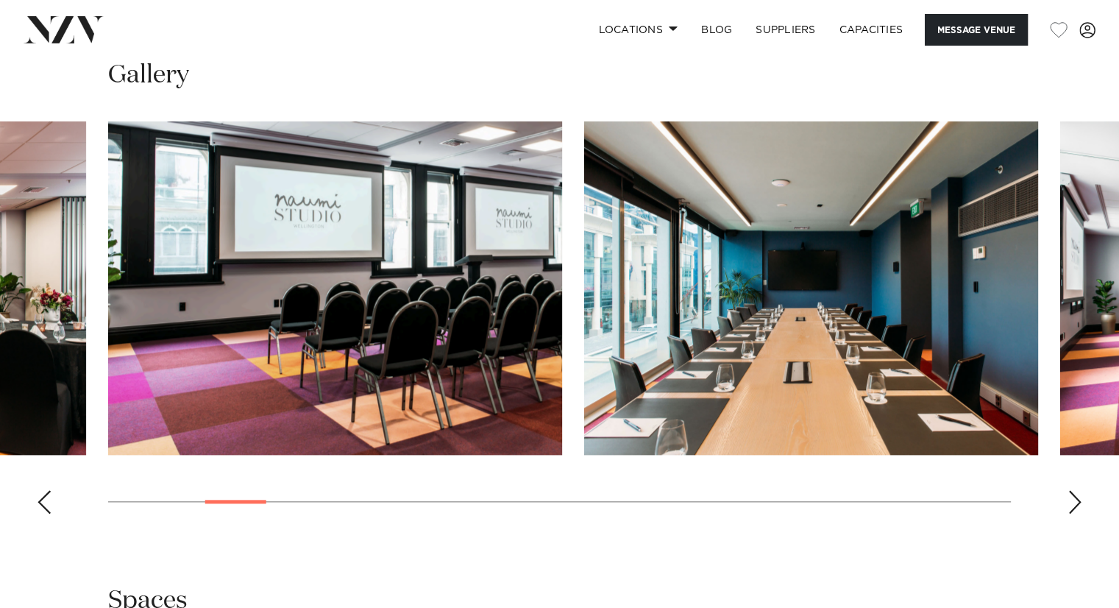
click at [1073, 498] on div "Next slide" at bounding box center [1074, 502] width 15 height 24
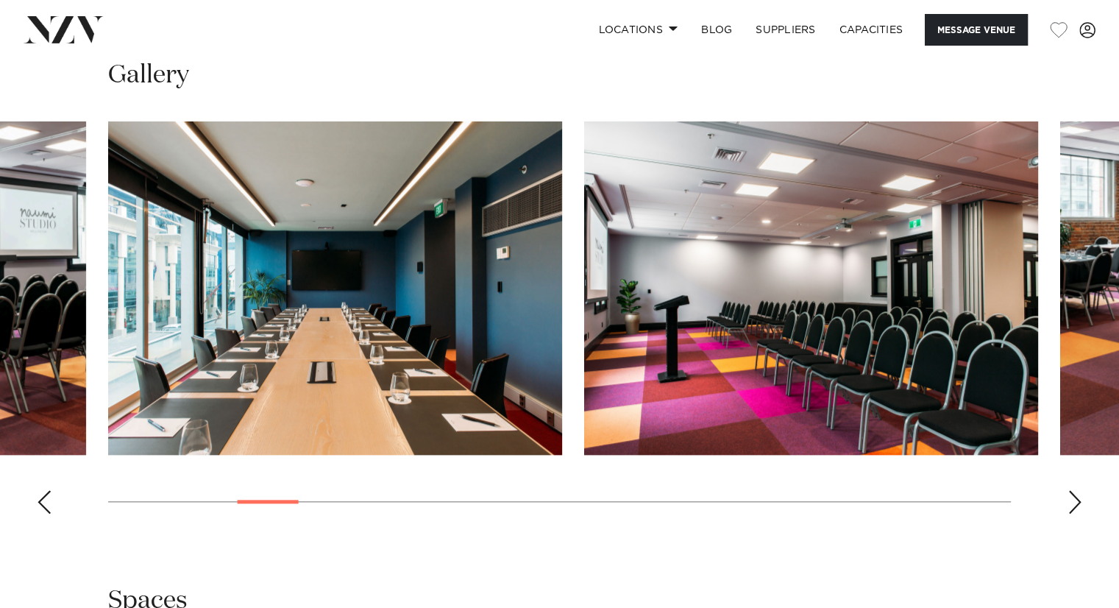
click at [1073, 498] on div "Next slide" at bounding box center [1074, 502] width 15 height 24
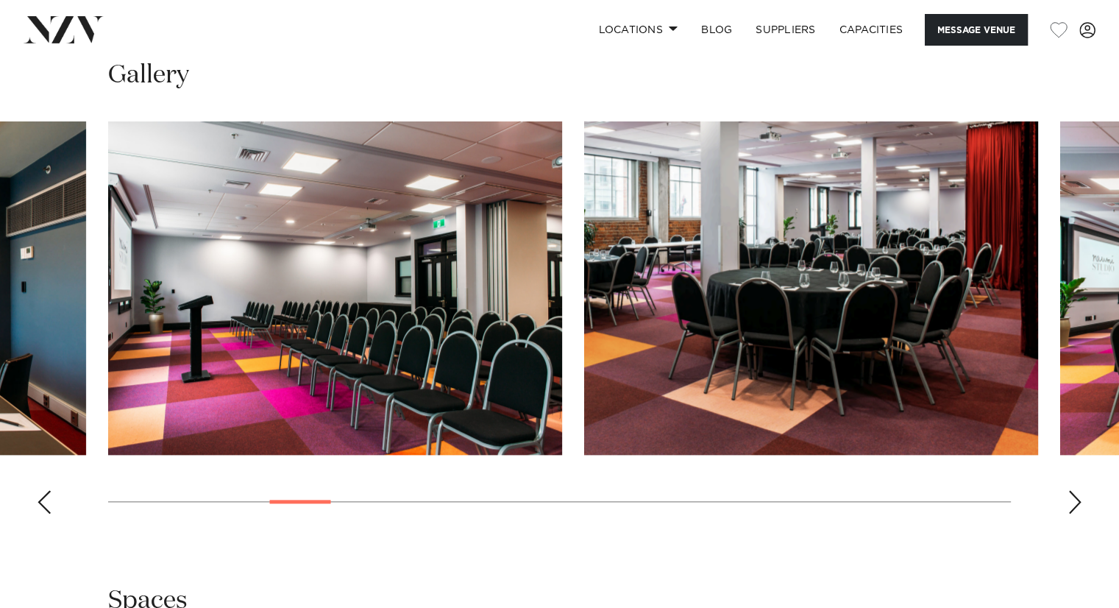
click at [1072, 498] on div "Next slide" at bounding box center [1074, 502] width 15 height 24
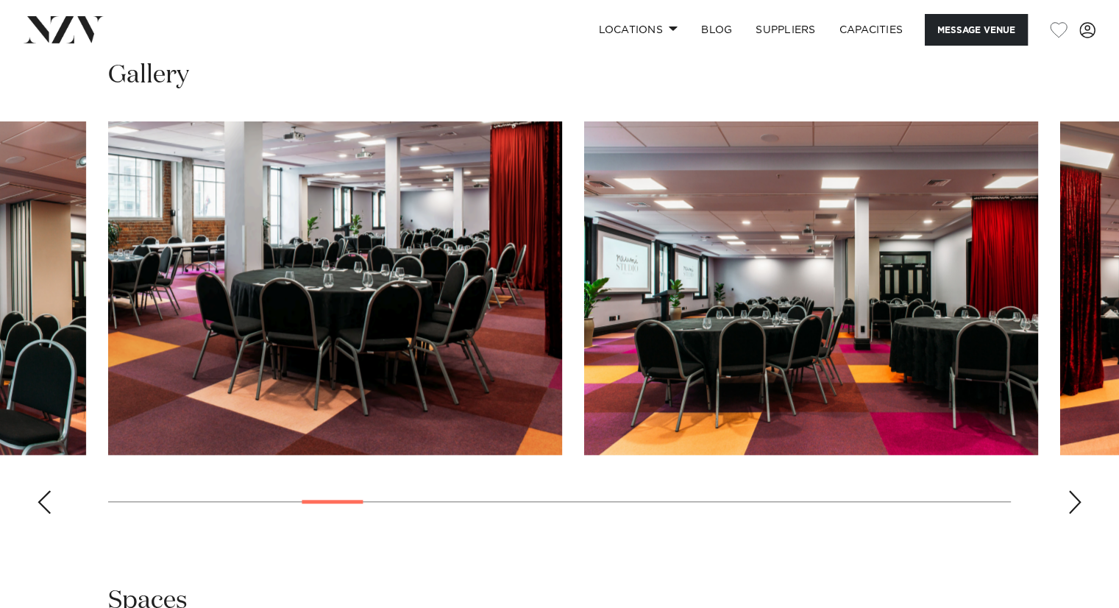
click at [1072, 498] on div "Next slide" at bounding box center [1074, 502] width 15 height 24
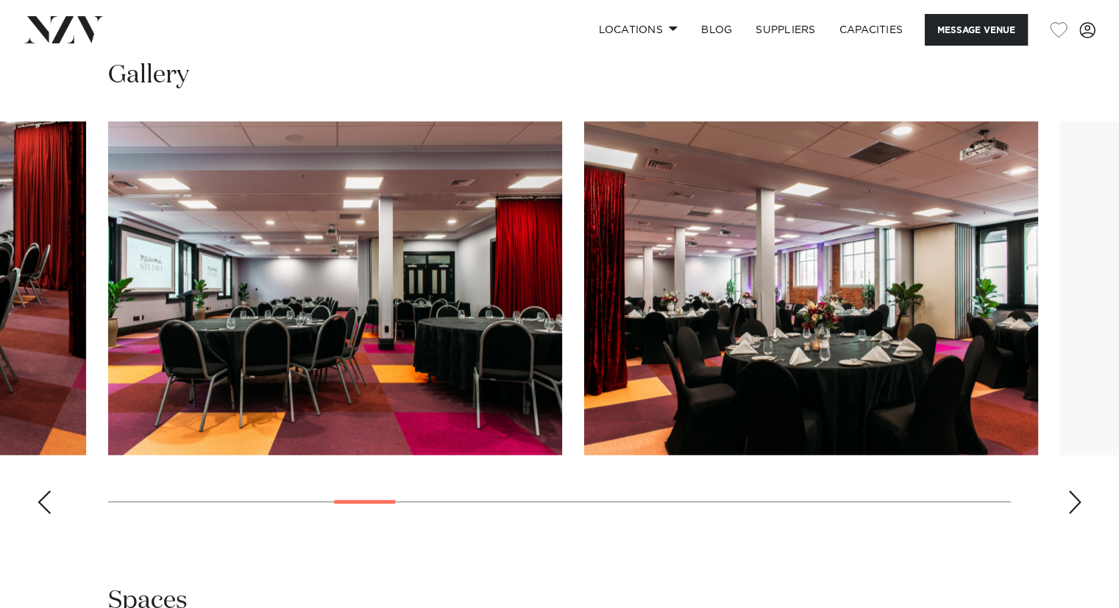
click at [1072, 498] on div "Next slide" at bounding box center [1074, 502] width 15 height 24
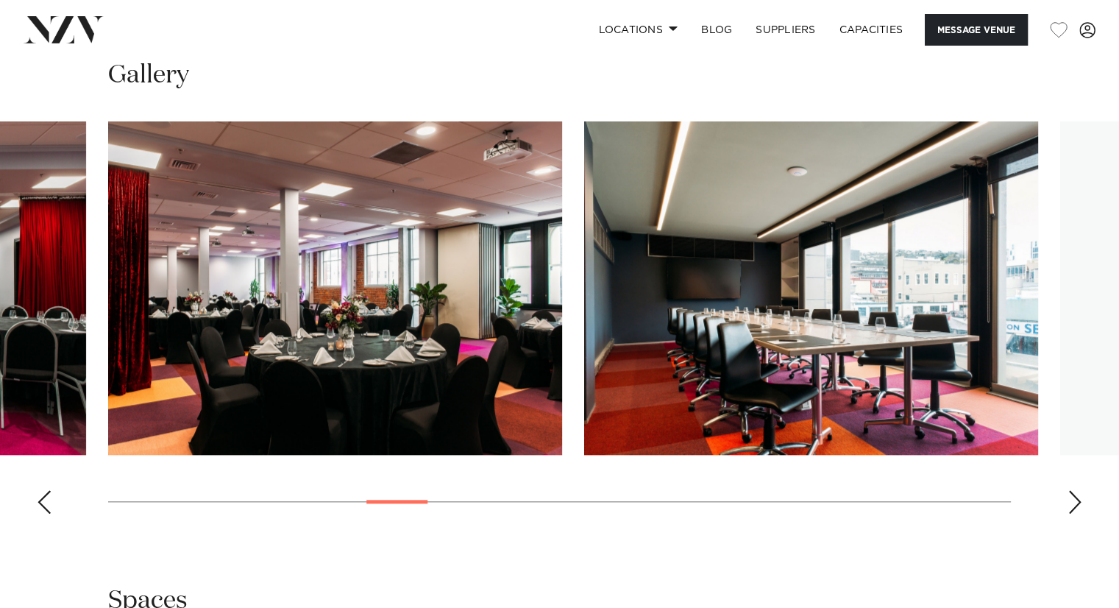
click at [1072, 499] on div "Next slide" at bounding box center [1074, 502] width 15 height 24
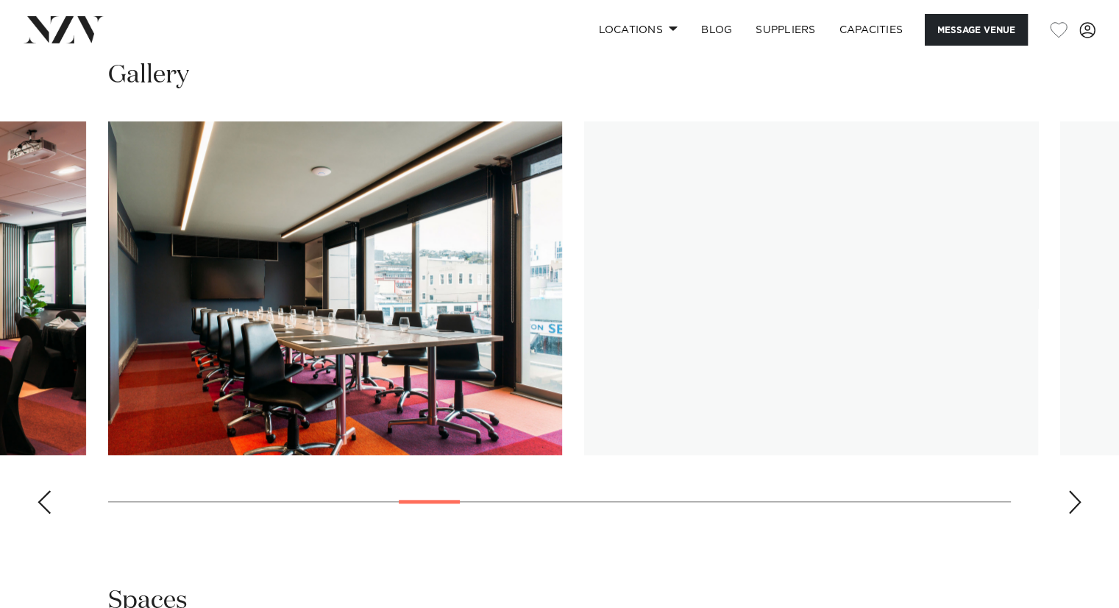
click at [1069, 499] on div "Next slide" at bounding box center [1074, 502] width 15 height 24
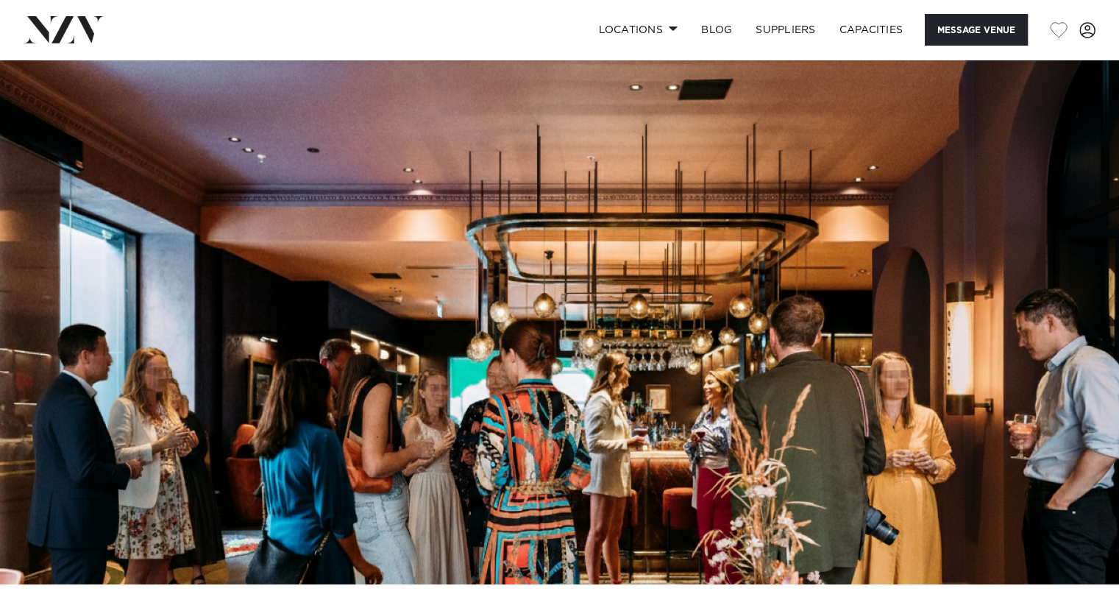
scroll to position [0, 0]
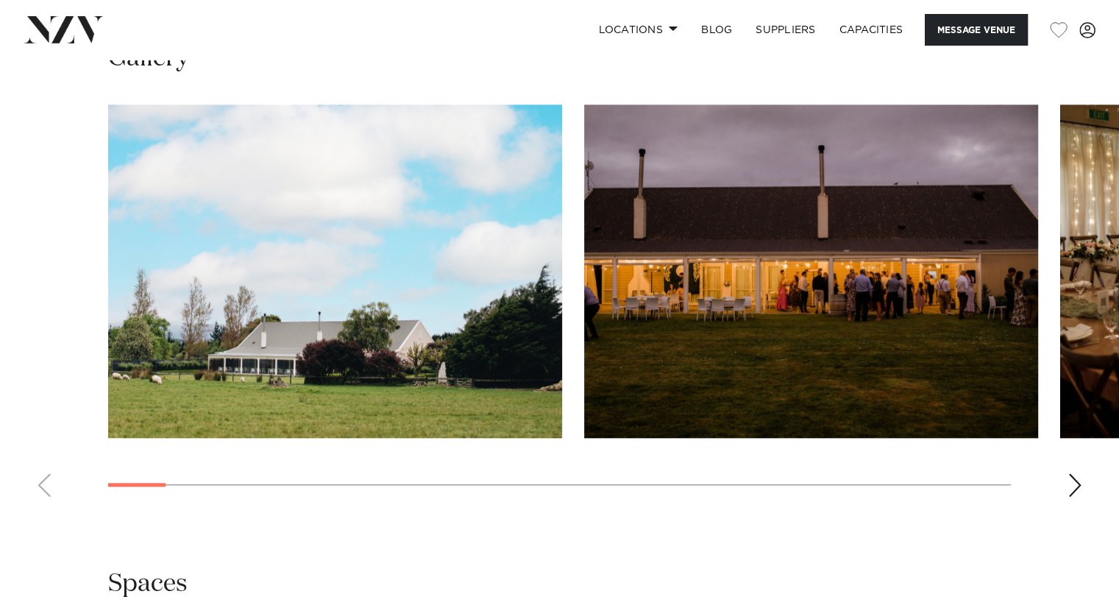
scroll to position [1545, 0]
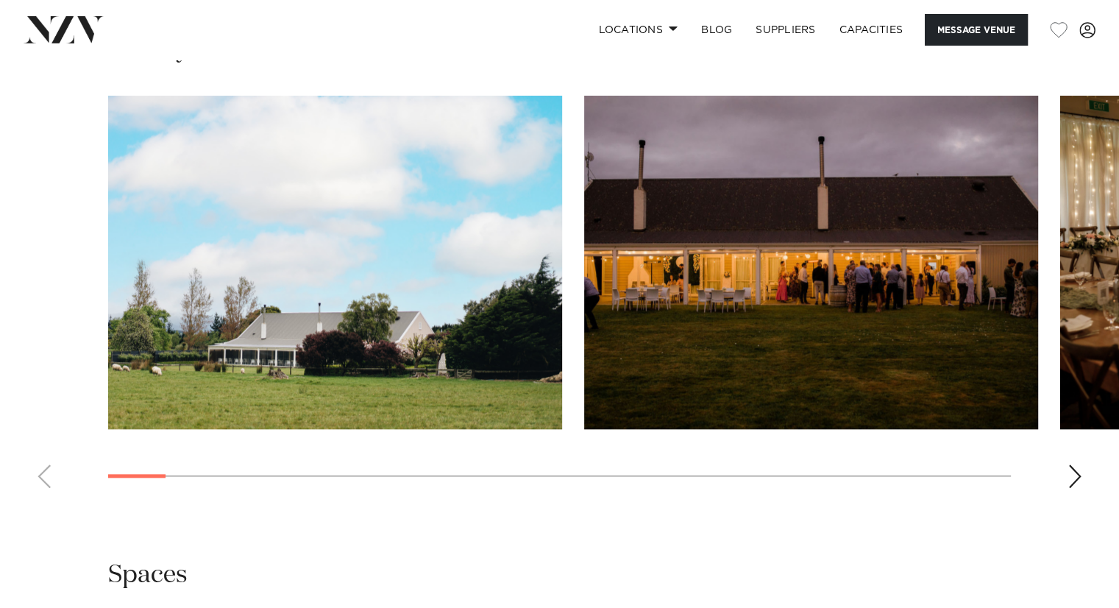
click at [1076, 474] on div "Next slide" at bounding box center [1074, 476] width 15 height 24
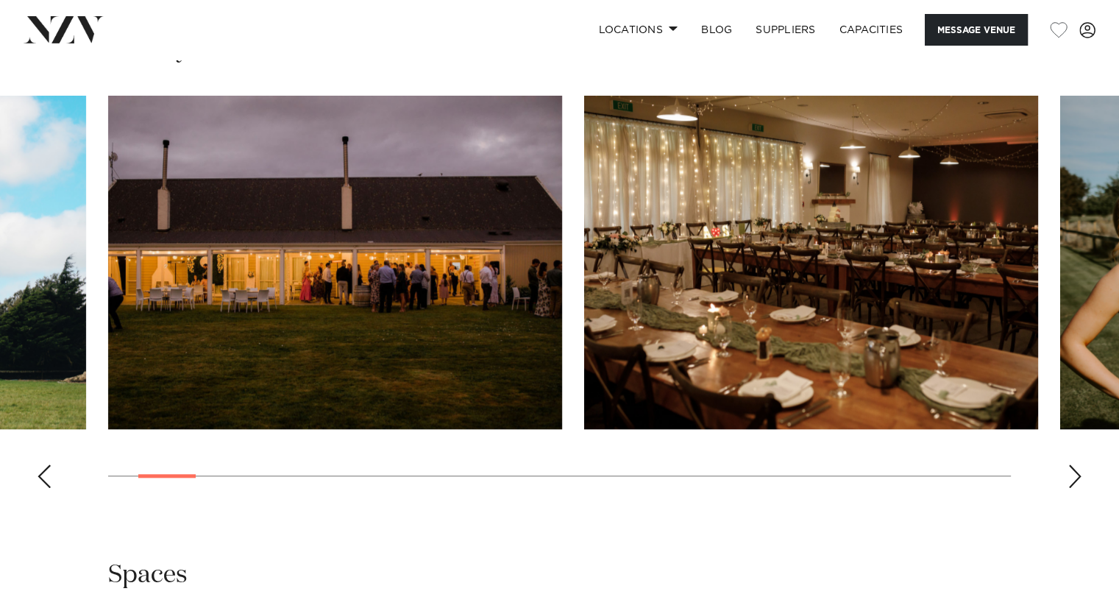
click at [1073, 474] on div "Next slide" at bounding box center [1074, 476] width 15 height 24
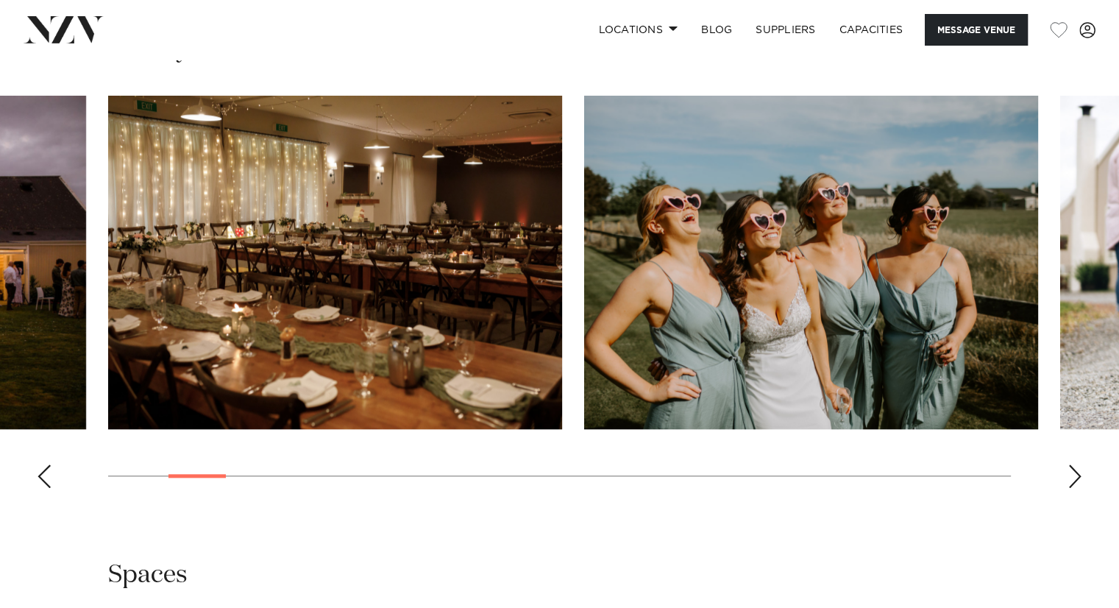
click at [1073, 474] on div "Next slide" at bounding box center [1074, 476] width 15 height 24
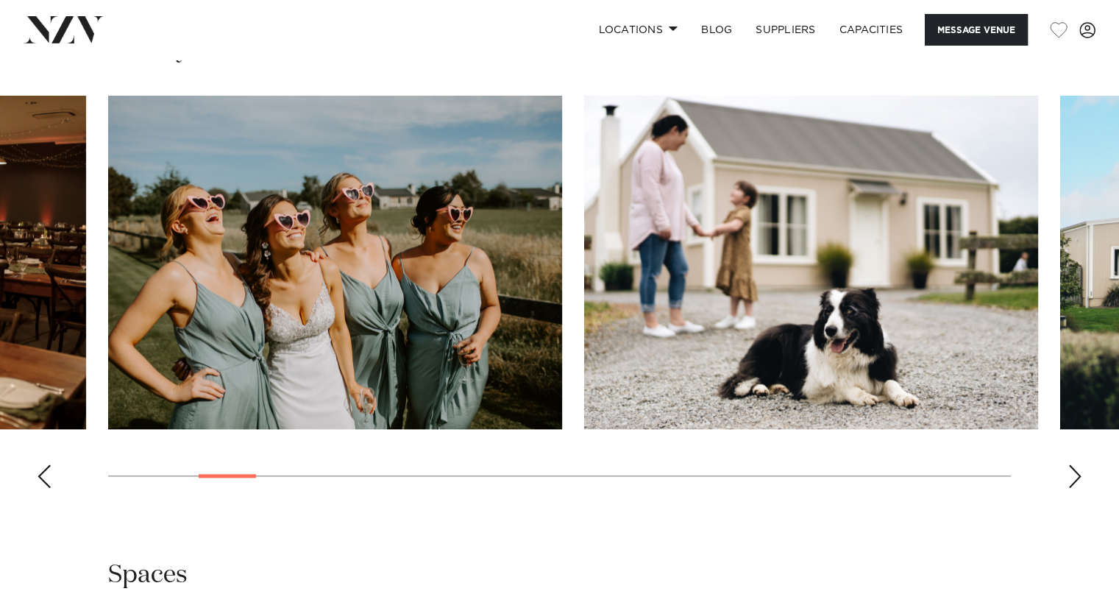
click at [1073, 474] on div "Next slide" at bounding box center [1074, 476] width 15 height 24
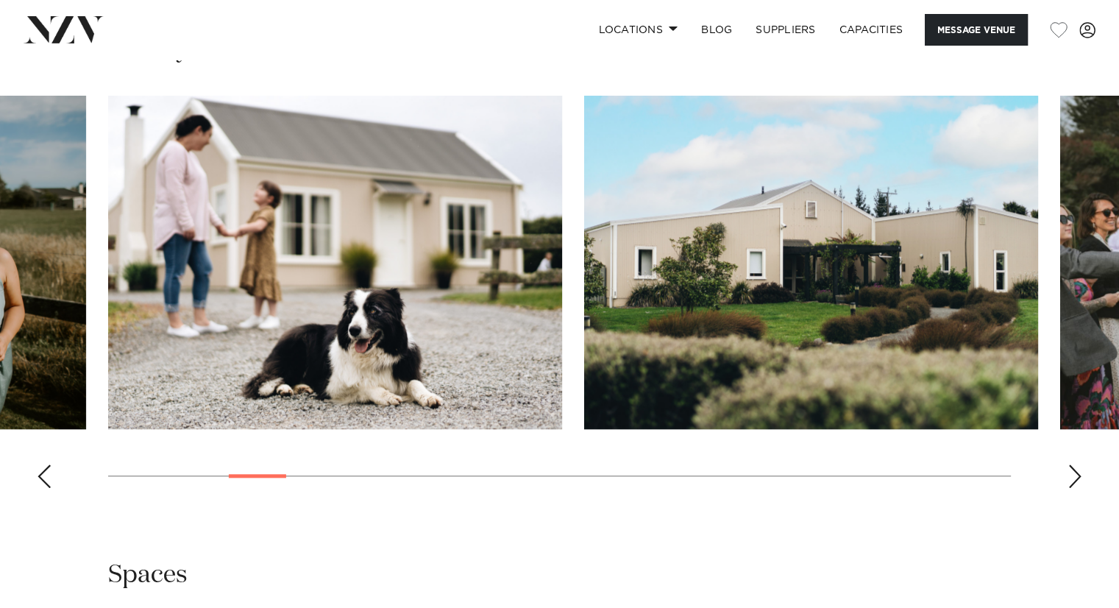
click at [1073, 474] on div "Next slide" at bounding box center [1074, 476] width 15 height 24
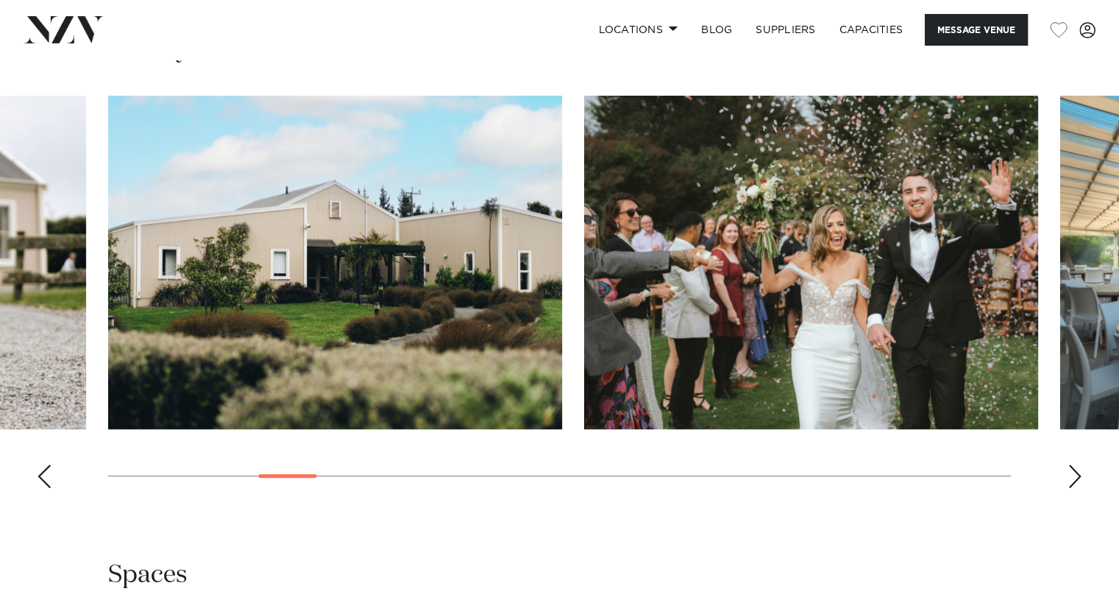
click at [1073, 474] on div "Next slide" at bounding box center [1074, 476] width 15 height 24
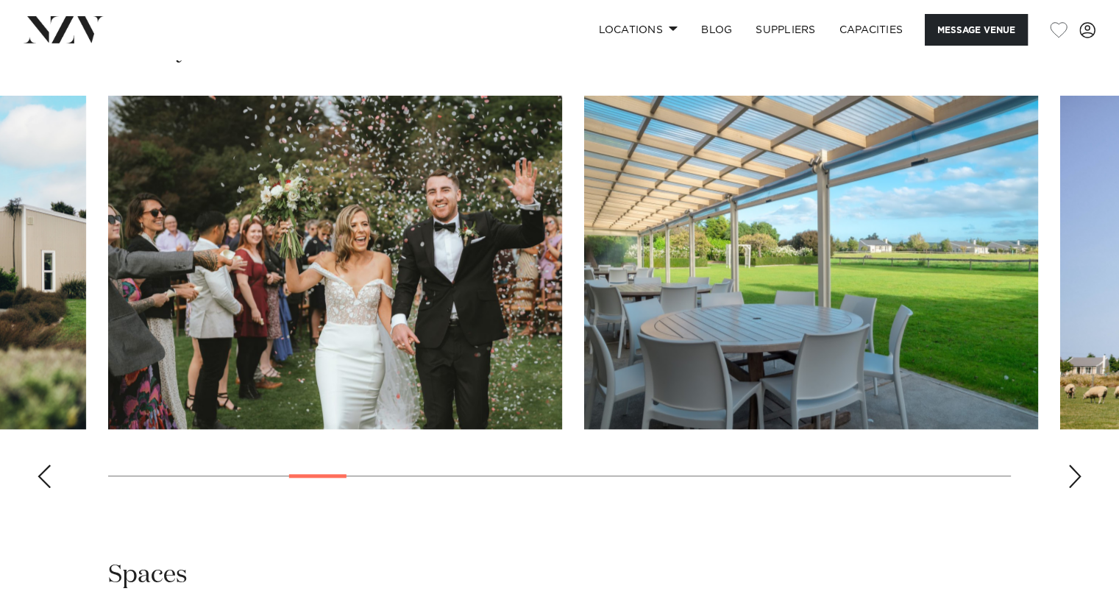
click at [1073, 474] on div "Next slide" at bounding box center [1074, 476] width 15 height 24
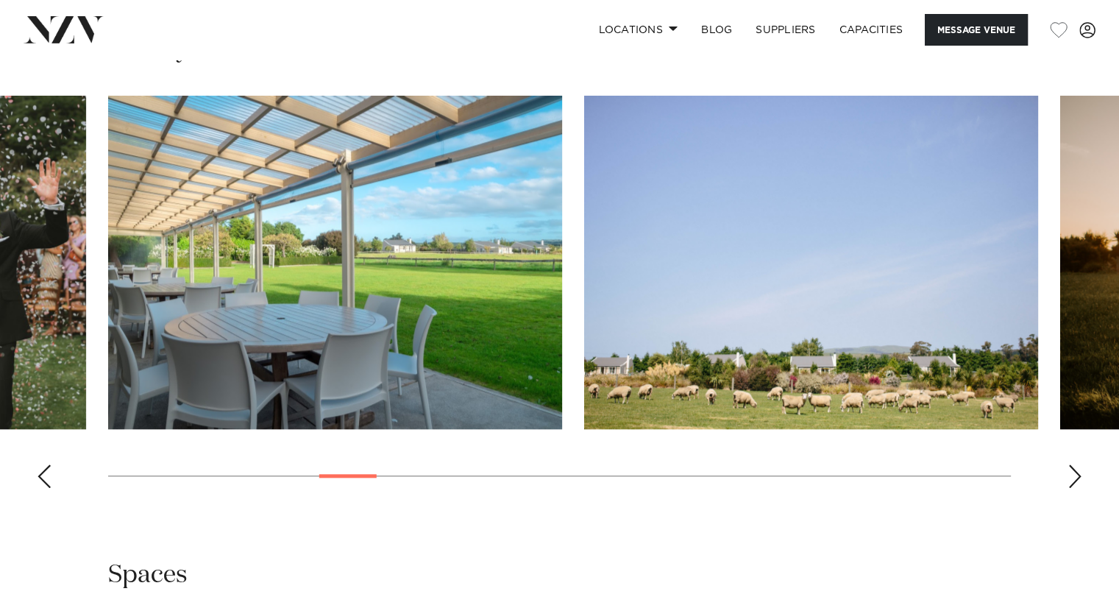
click at [1072, 474] on div "Next slide" at bounding box center [1074, 476] width 15 height 24
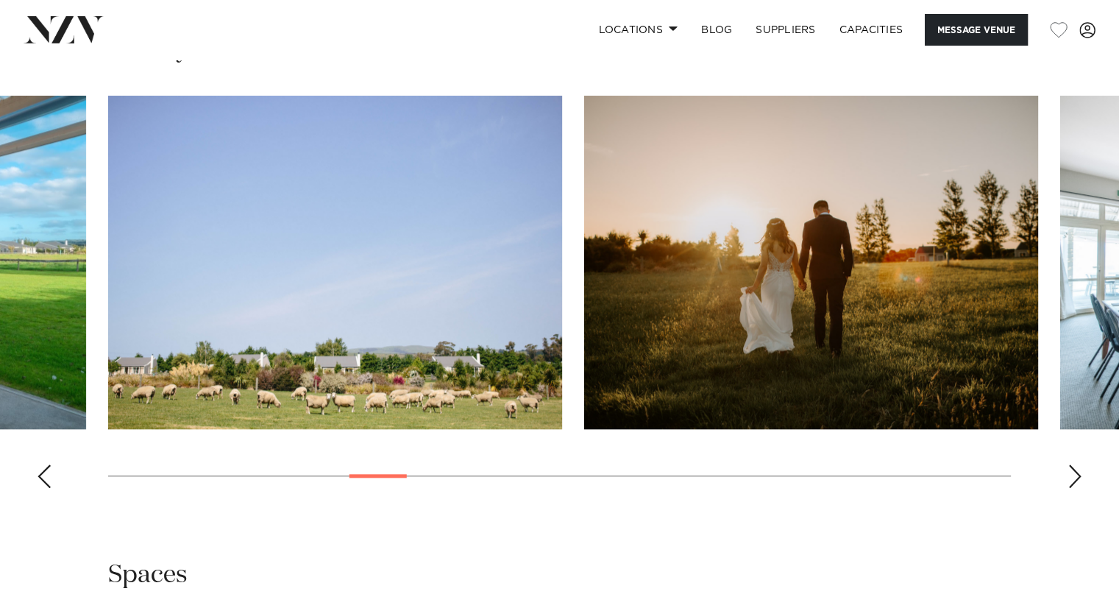
click at [1072, 474] on div "Next slide" at bounding box center [1074, 476] width 15 height 24
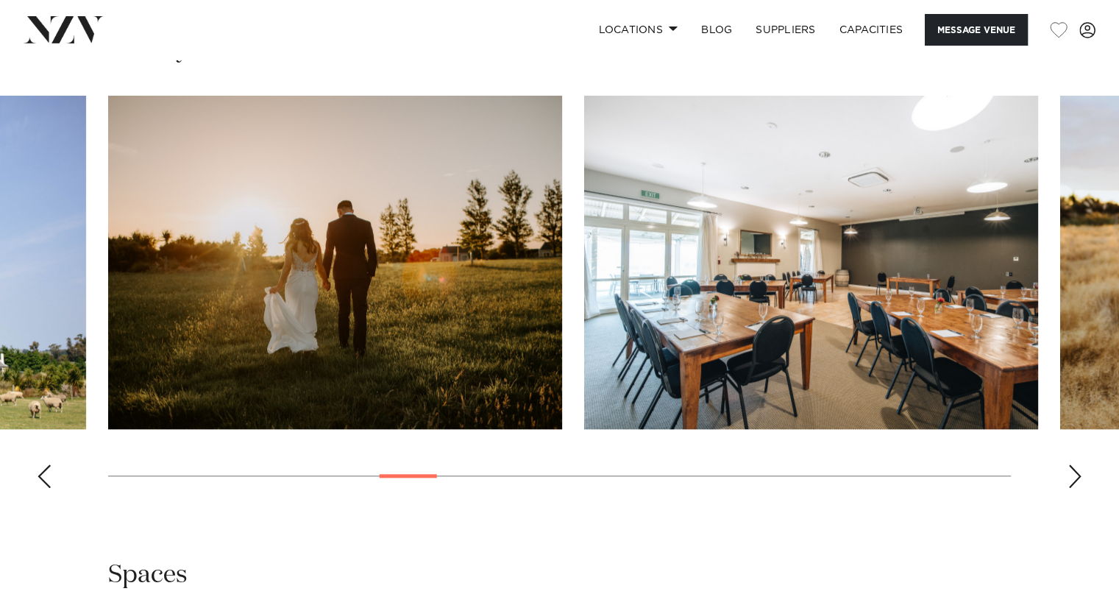
click at [1072, 474] on div "Next slide" at bounding box center [1074, 476] width 15 height 24
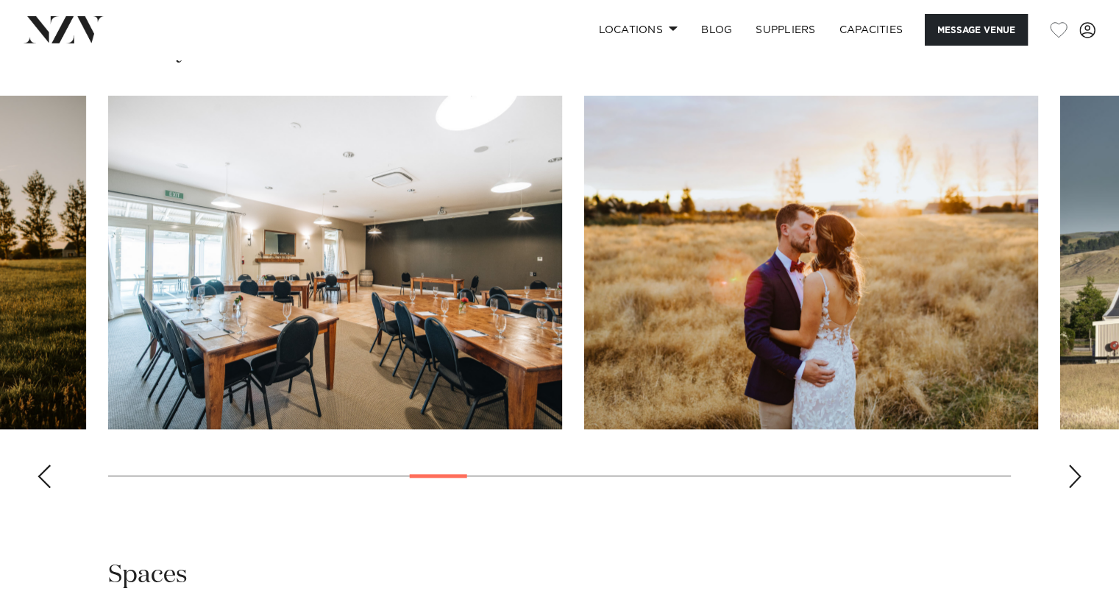
click at [1072, 474] on div "Next slide" at bounding box center [1074, 476] width 15 height 24
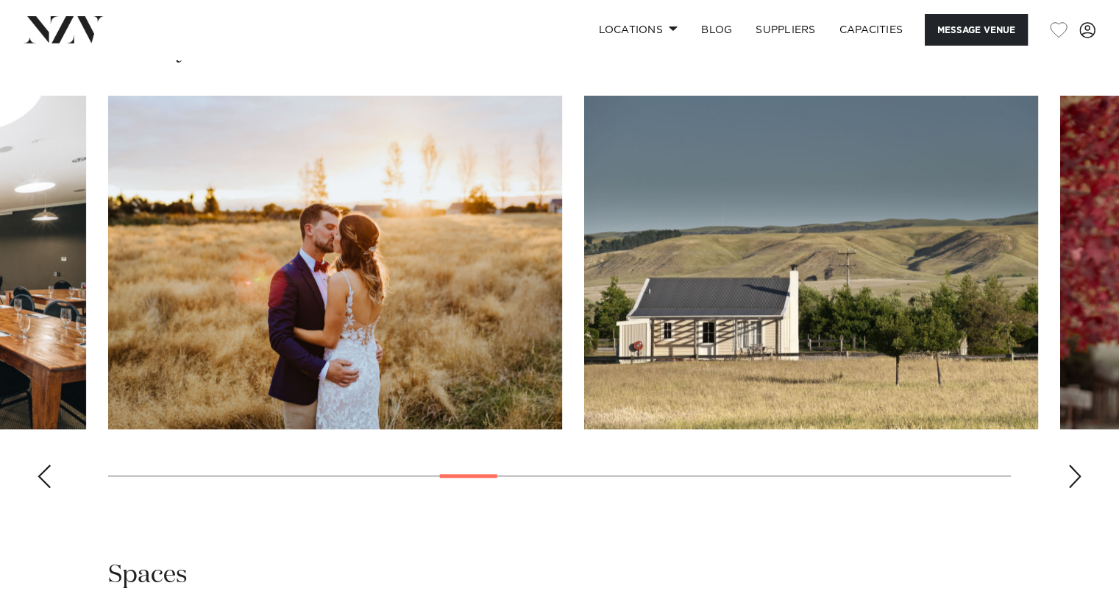
click at [1072, 474] on div "Next slide" at bounding box center [1074, 476] width 15 height 24
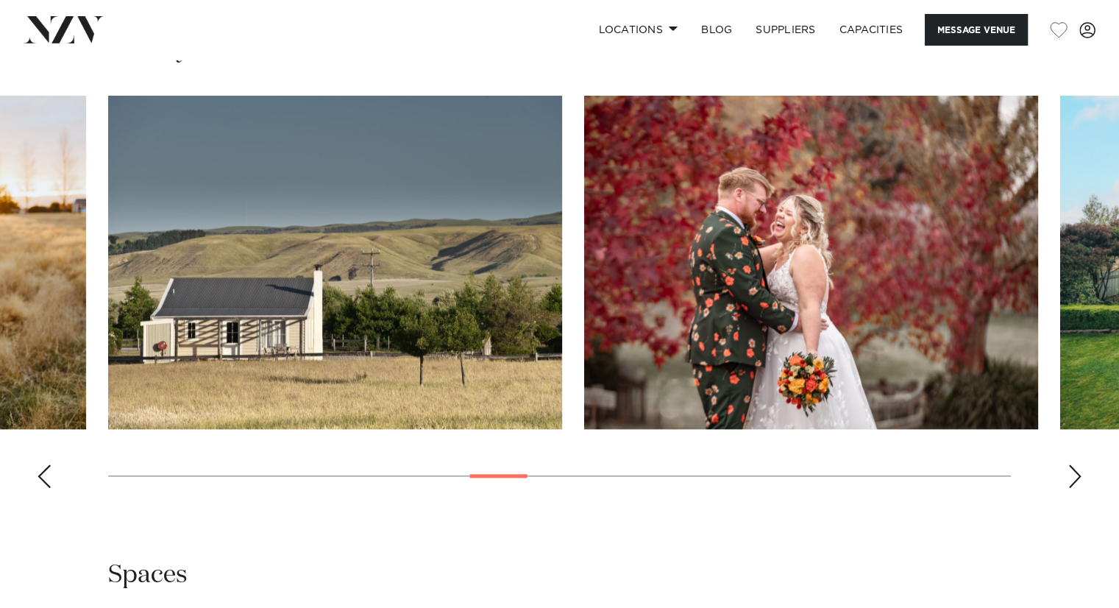
click at [1072, 474] on div "Next slide" at bounding box center [1074, 476] width 15 height 24
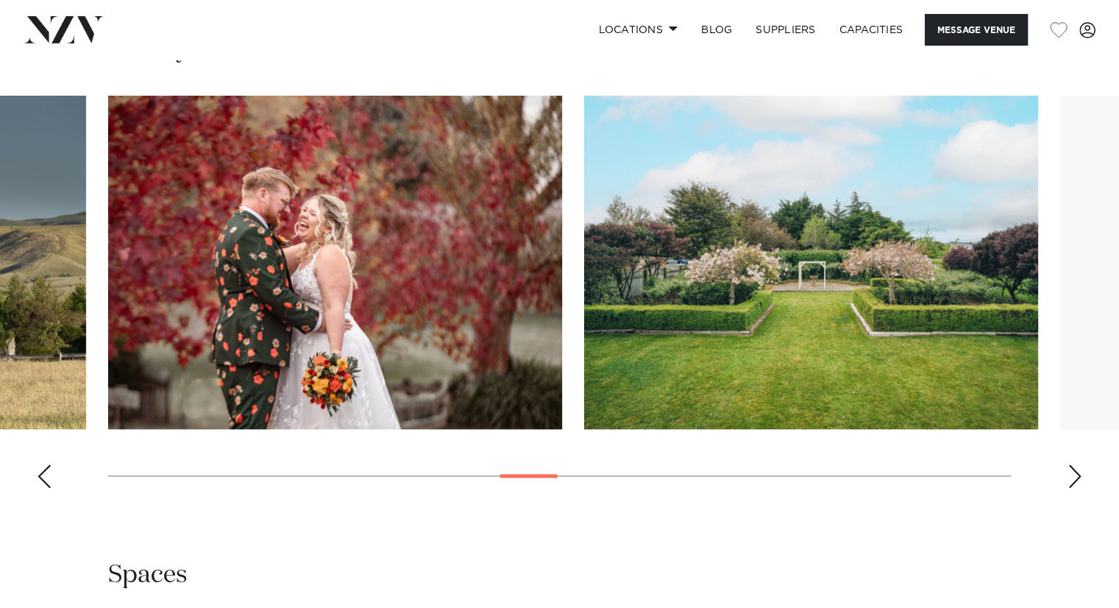
click at [1071, 474] on div "Next slide" at bounding box center [1074, 476] width 15 height 24
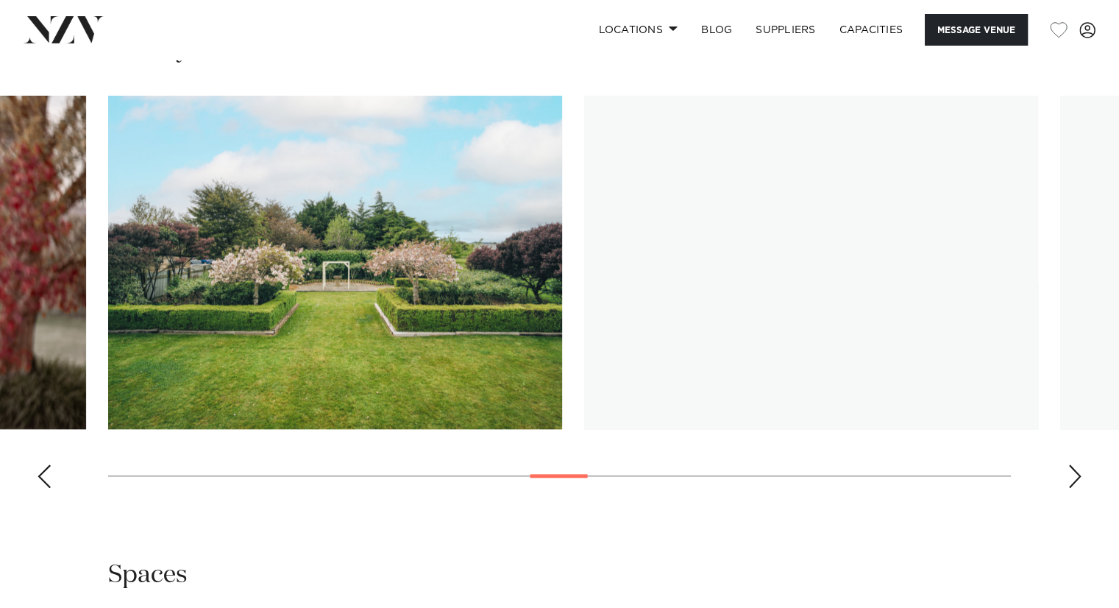
click at [1071, 474] on div "Next slide" at bounding box center [1074, 476] width 15 height 24
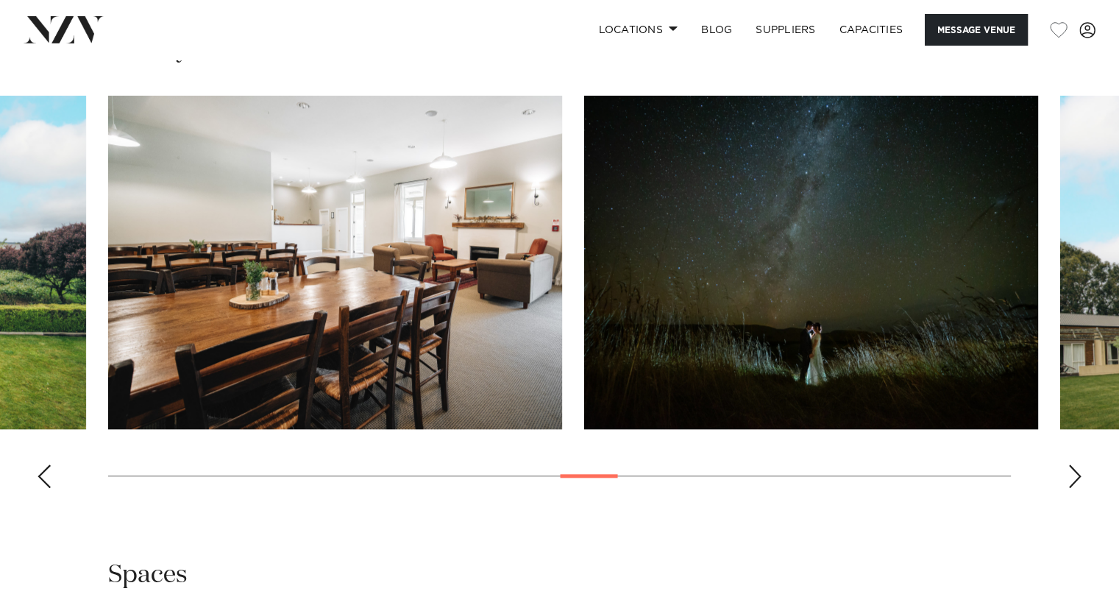
click at [1076, 474] on div "Next slide" at bounding box center [1074, 476] width 15 height 24
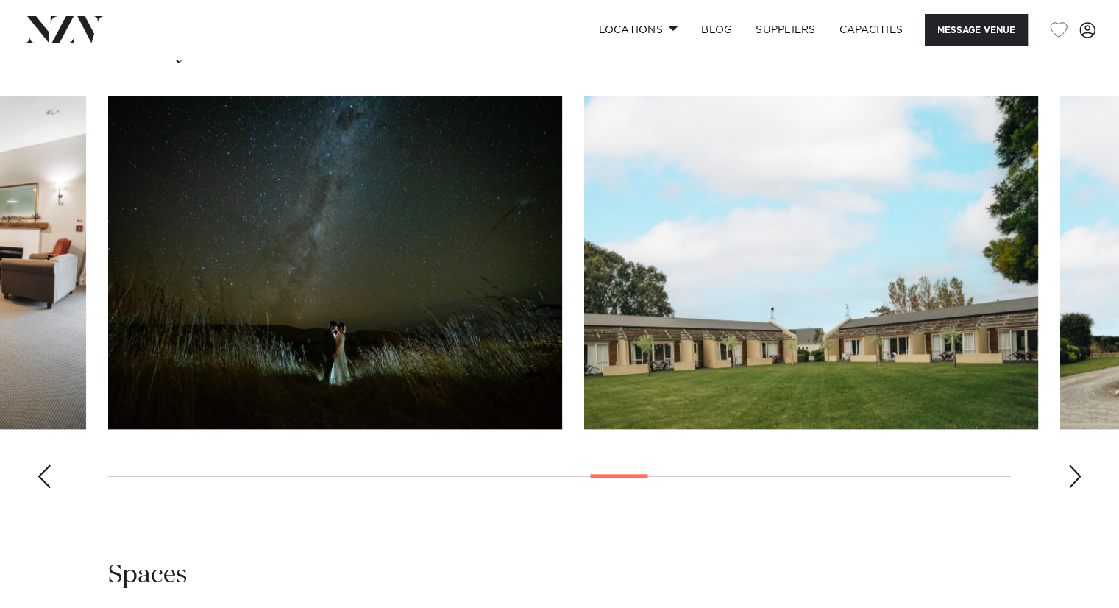
click at [1076, 477] on div "Next slide" at bounding box center [1074, 476] width 15 height 24
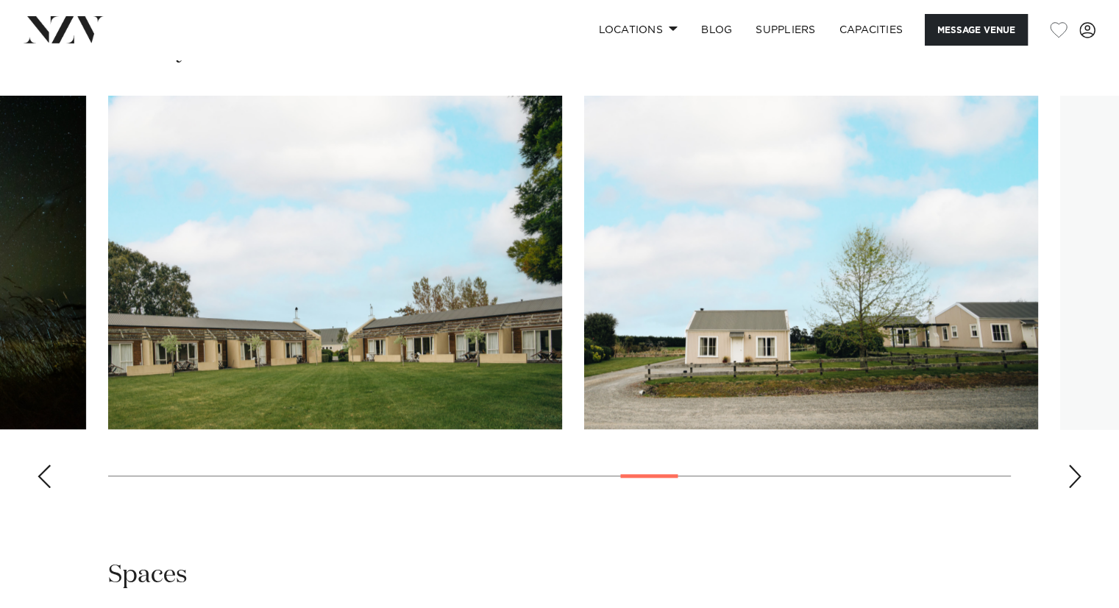
click at [1076, 477] on div "Next slide" at bounding box center [1074, 476] width 15 height 24
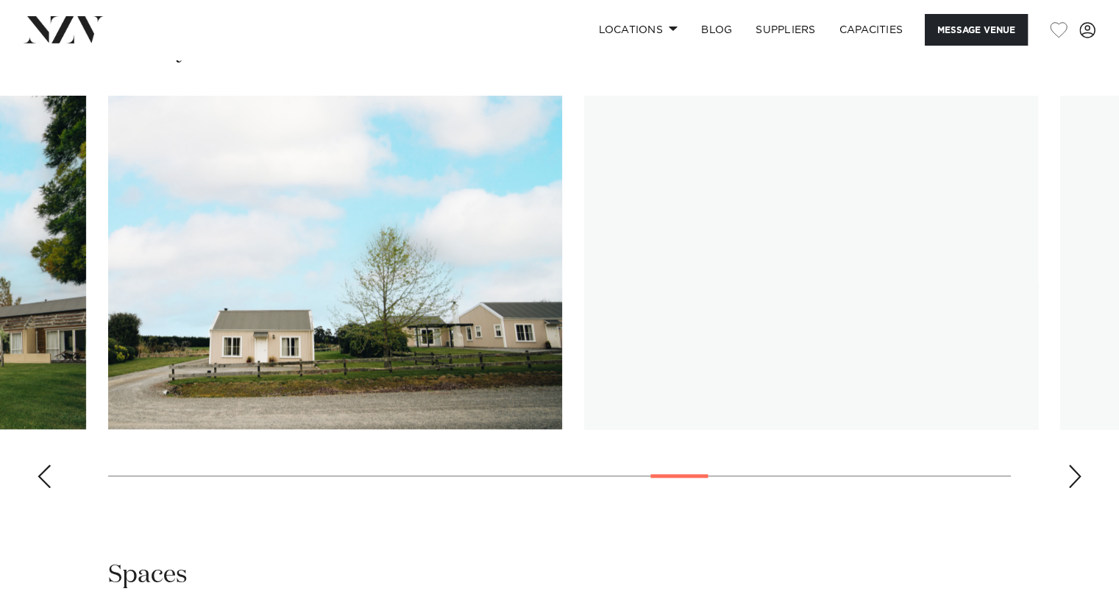
click at [1076, 477] on div "Next slide" at bounding box center [1074, 476] width 15 height 24
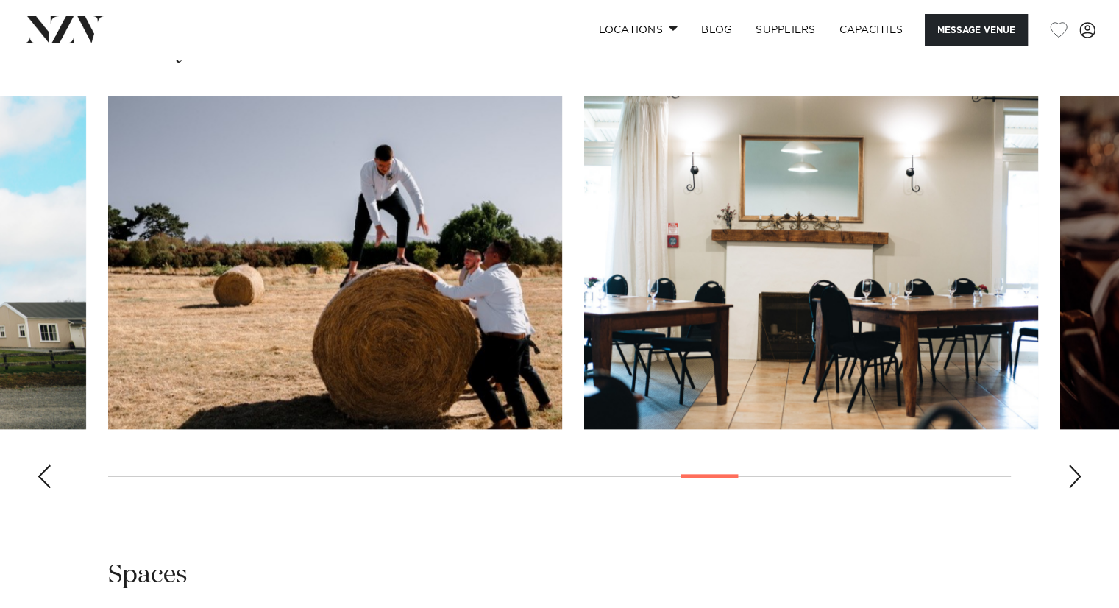
click at [1075, 477] on div "Next slide" at bounding box center [1074, 476] width 15 height 24
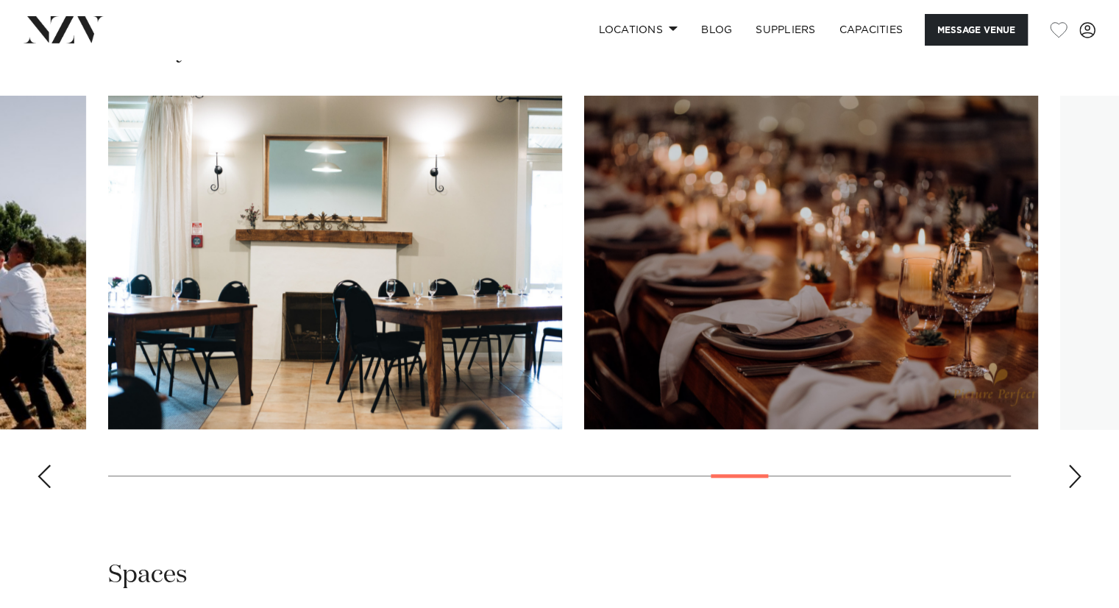
click at [1075, 477] on div "Next slide" at bounding box center [1074, 476] width 15 height 24
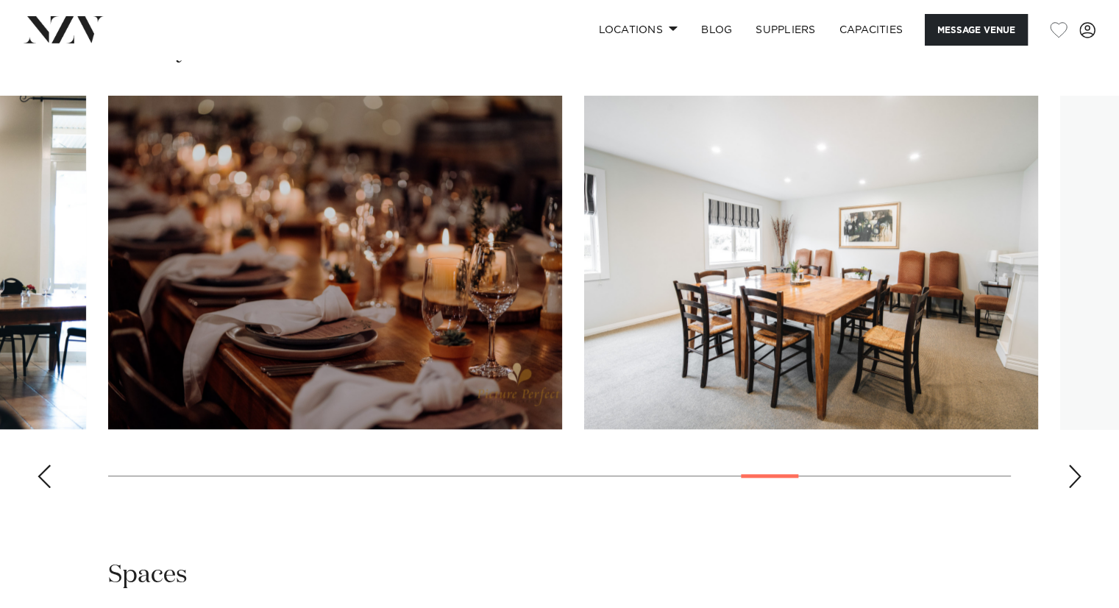
click at [1074, 477] on div "Next slide" at bounding box center [1074, 476] width 15 height 24
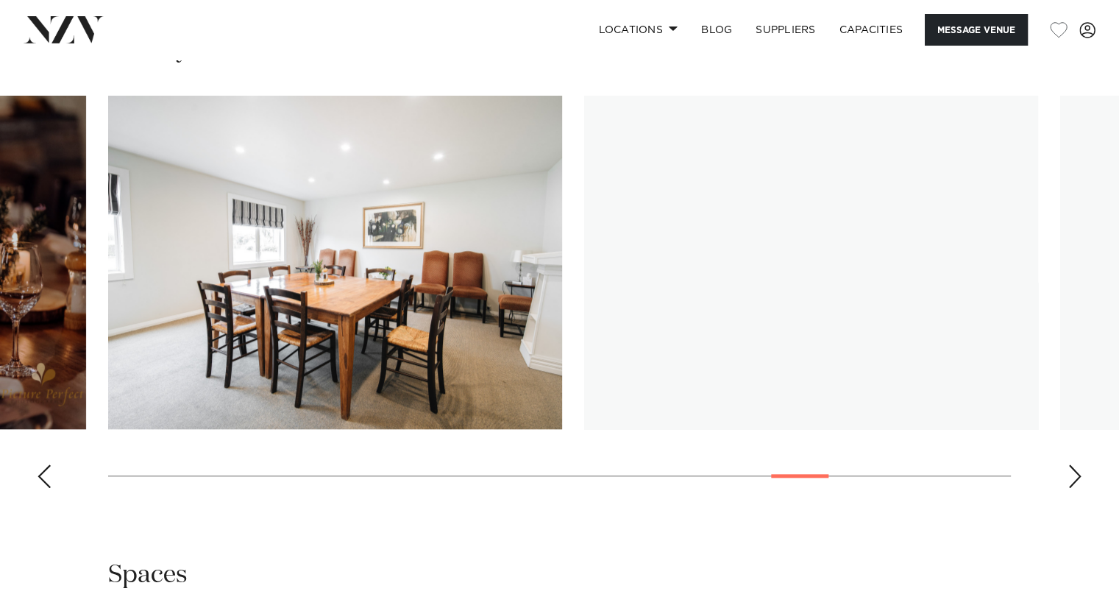
click at [1074, 477] on div "Next slide" at bounding box center [1074, 476] width 15 height 24
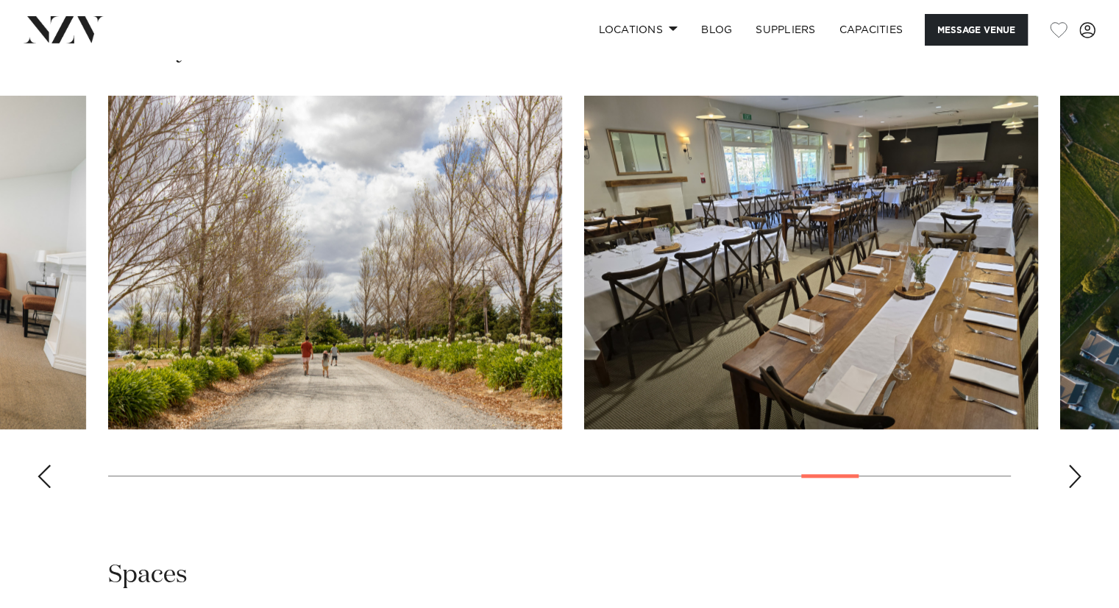
click at [1073, 477] on div "Next slide" at bounding box center [1074, 476] width 15 height 24
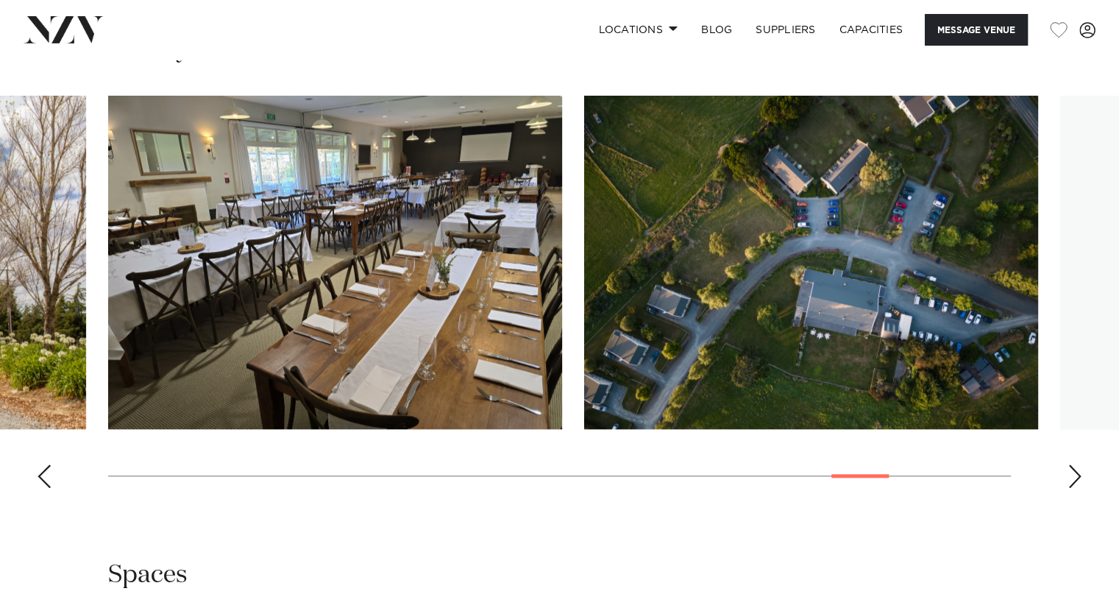
click at [1073, 477] on div "Next slide" at bounding box center [1074, 476] width 15 height 24
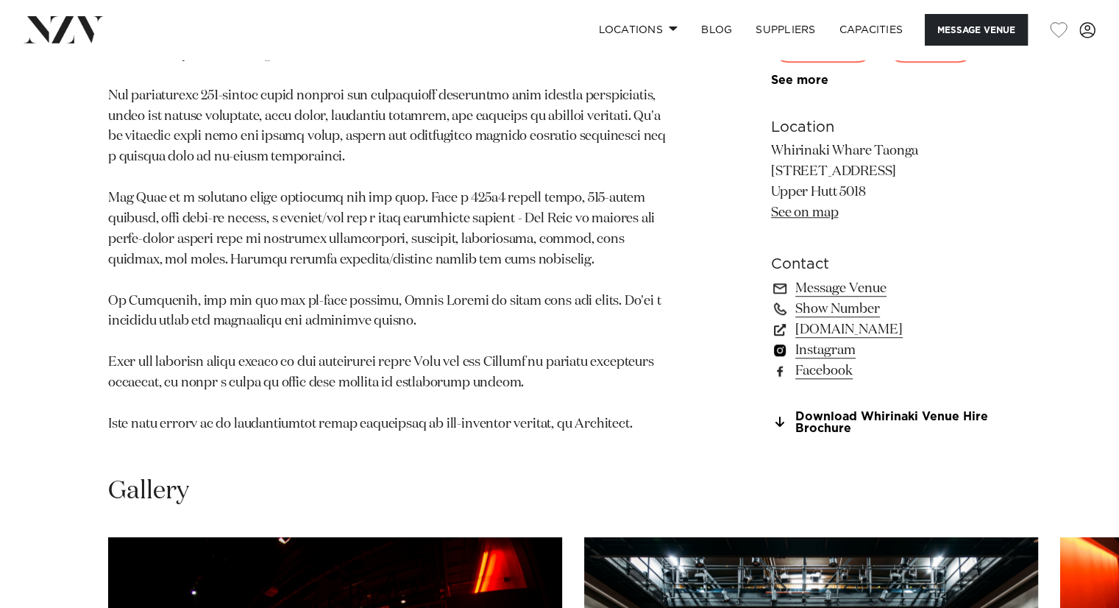
scroll to position [1471, 0]
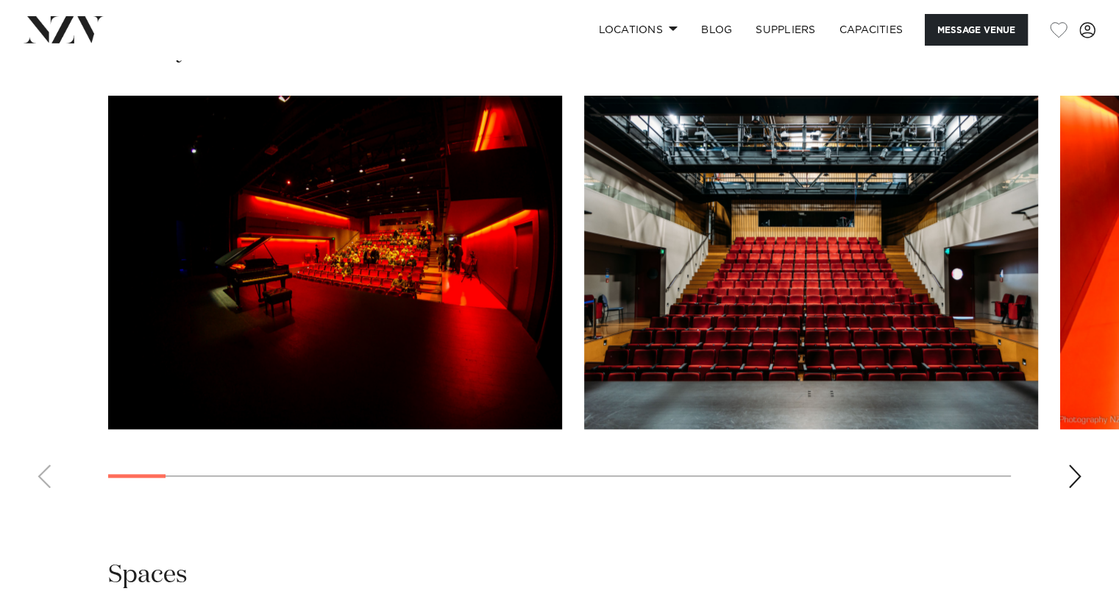
click at [1078, 464] on div "Next slide" at bounding box center [1074, 476] width 15 height 24
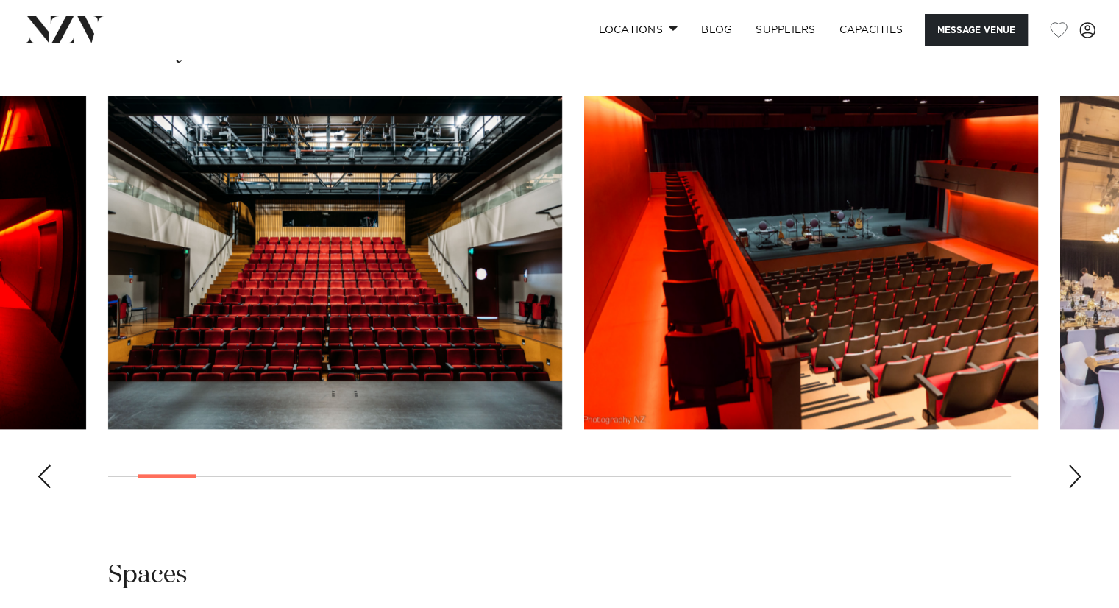
click at [1078, 464] on div "Next slide" at bounding box center [1074, 476] width 15 height 24
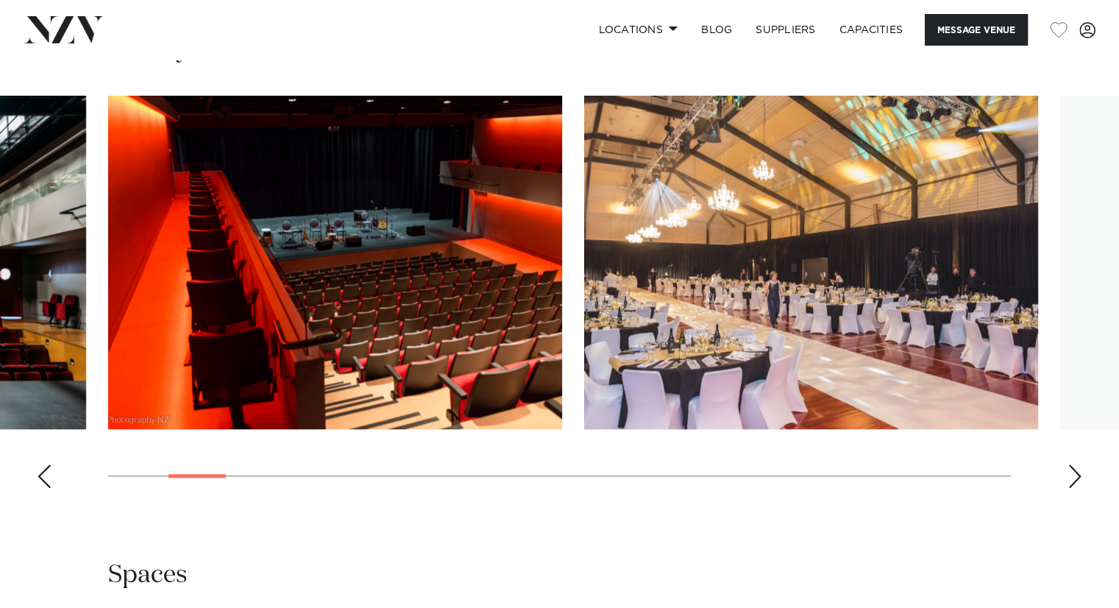
click at [1078, 464] on div "Next slide" at bounding box center [1074, 476] width 15 height 24
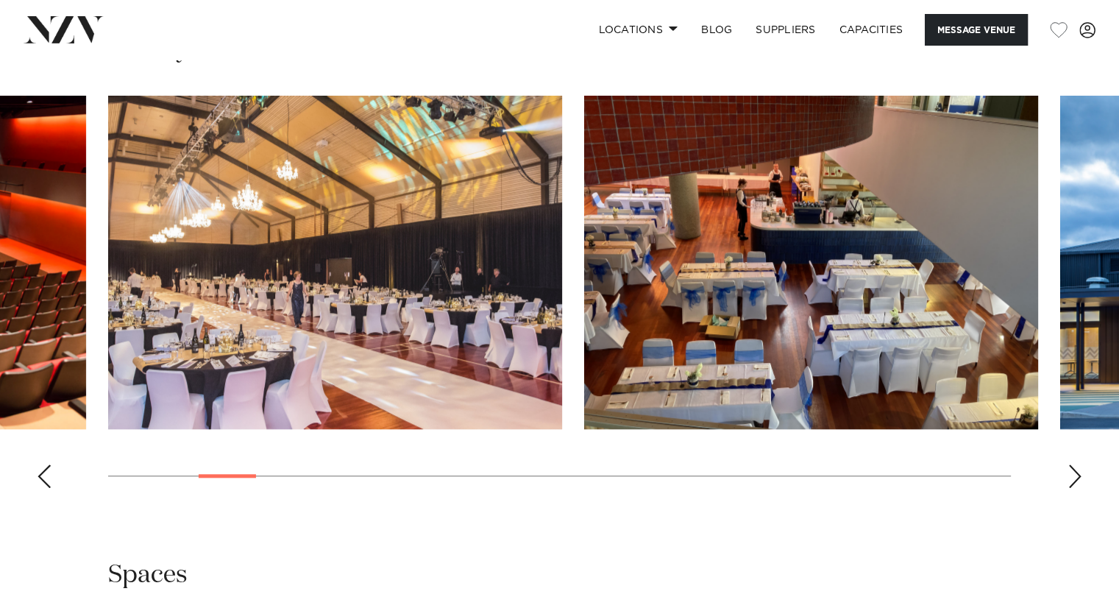
click at [1078, 464] on div "Next slide" at bounding box center [1074, 476] width 15 height 24
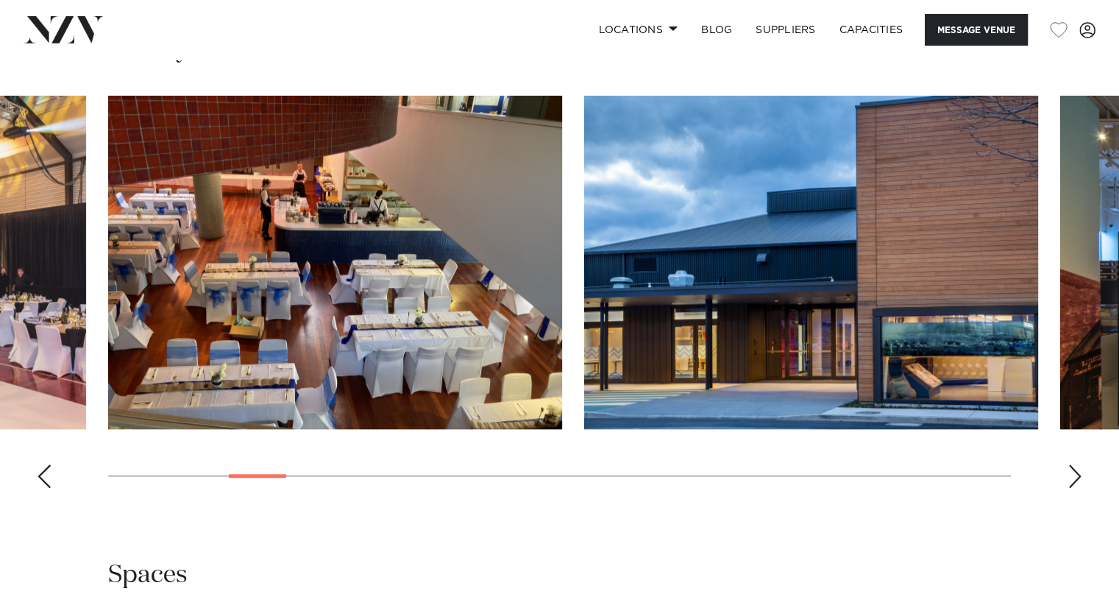
click at [1078, 464] on div "Next slide" at bounding box center [1074, 476] width 15 height 24
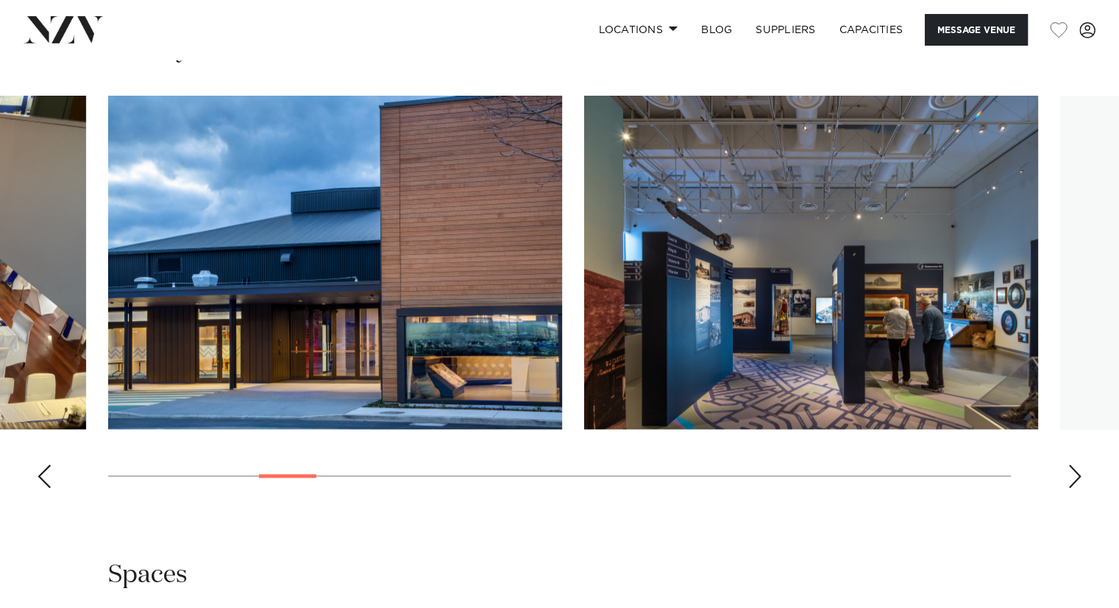
click at [1078, 464] on div "Next slide" at bounding box center [1074, 476] width 15 height 24
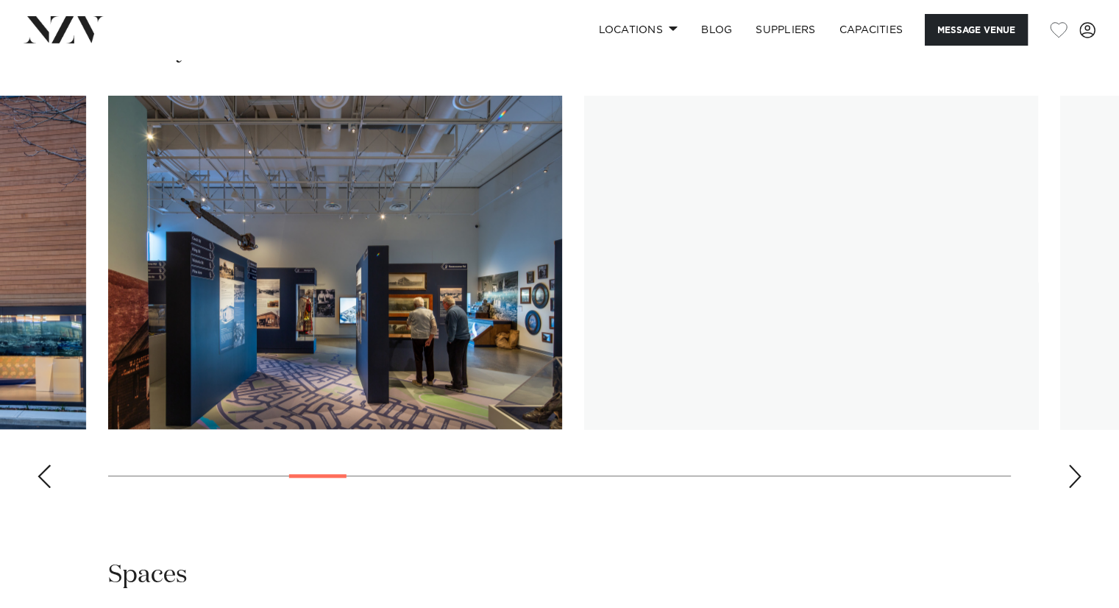
click at [1078, 464] on div "Next slide" at bounding box center [1074, 476] width 15 height 24
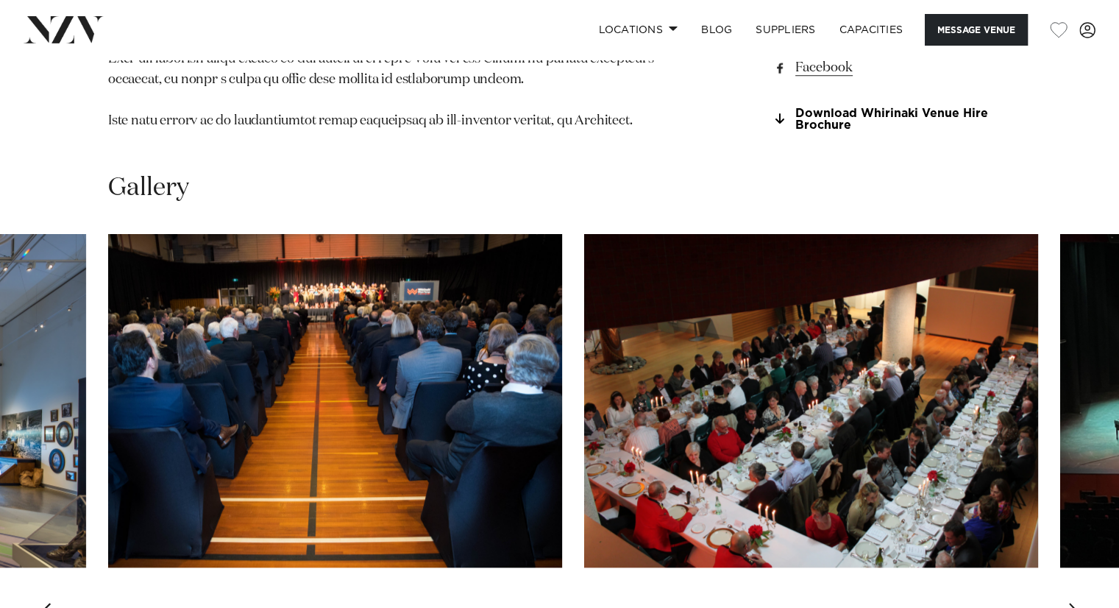
scroll to position [1324, 0]
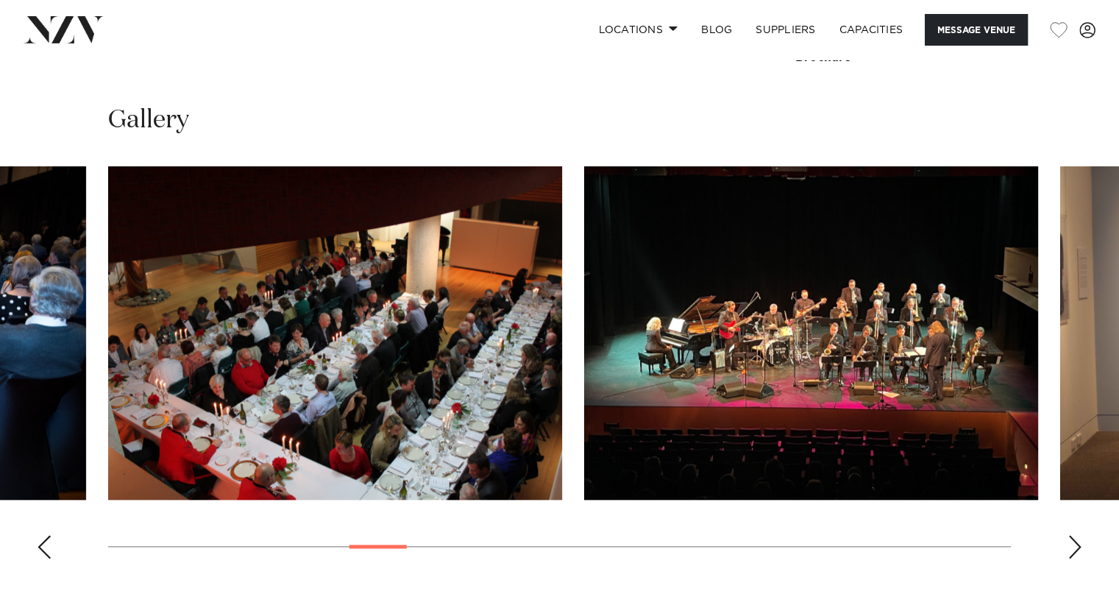
scroll to position [1471, 0]
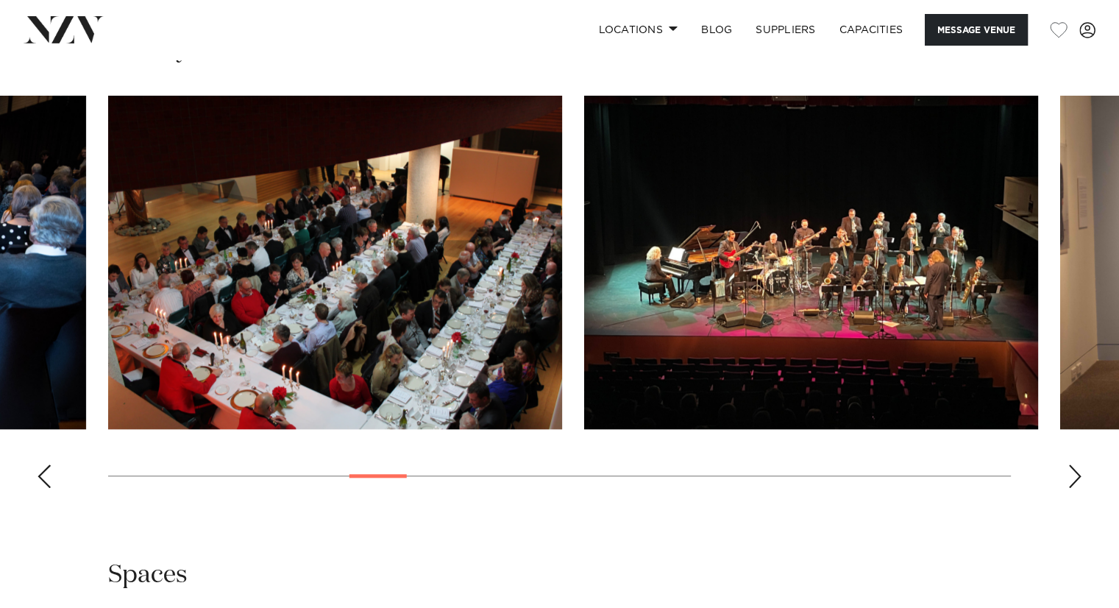
click at [1072, 464] on div "Next slide" at bounding box center [1074, 476] width 15 height 24
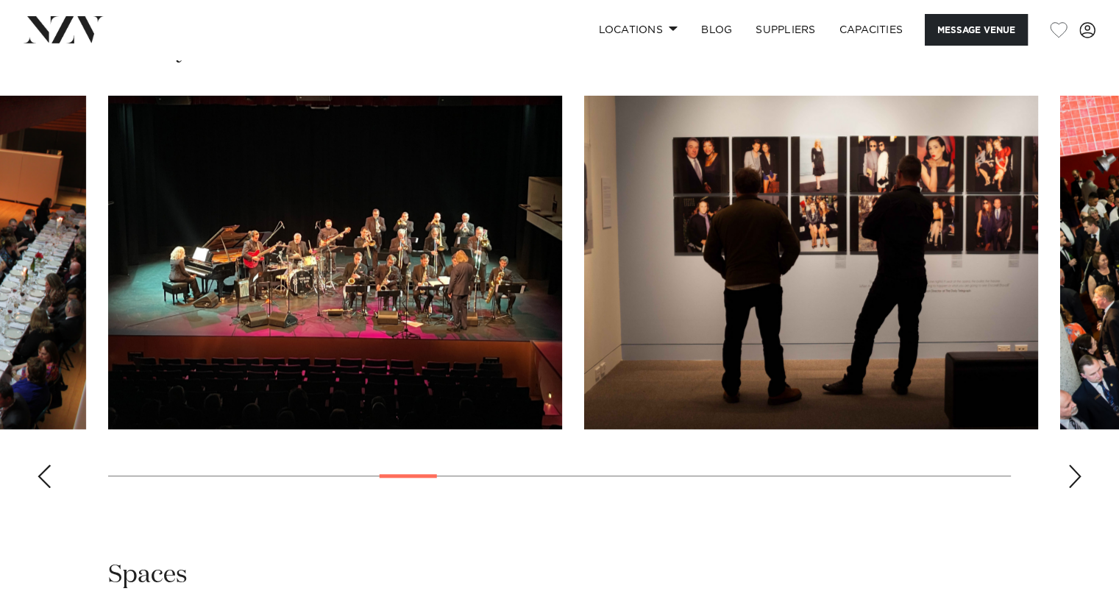
click at [1072, 464] on div "Next slide" at bounding box center [1074, 476] width 15 height 24
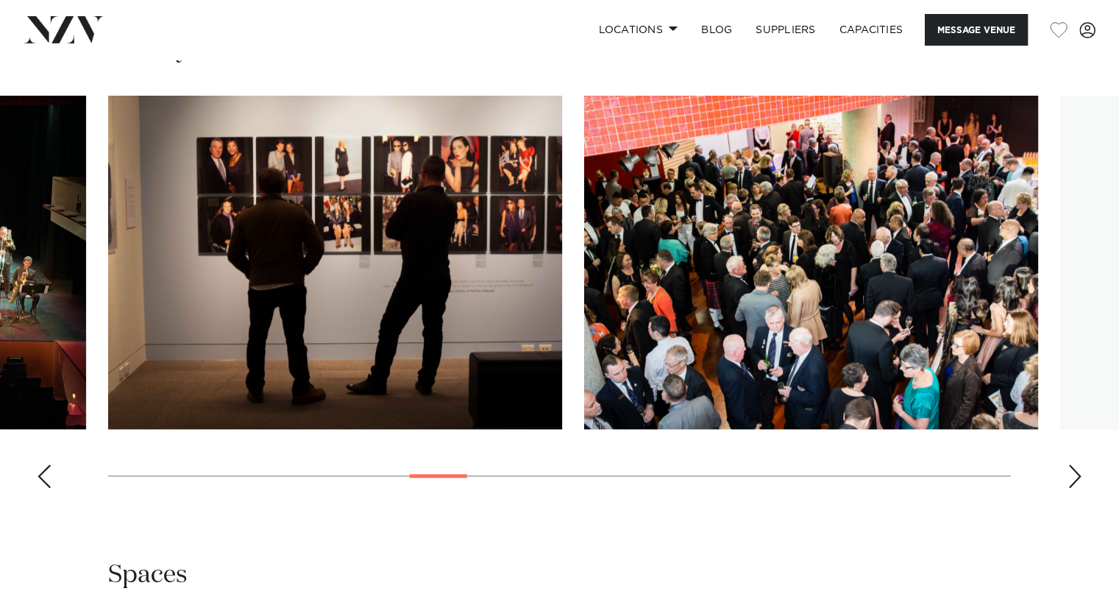
click at [1072, 464] on div "Next slide" at bounding box center [1074, 476] width 15 height 24
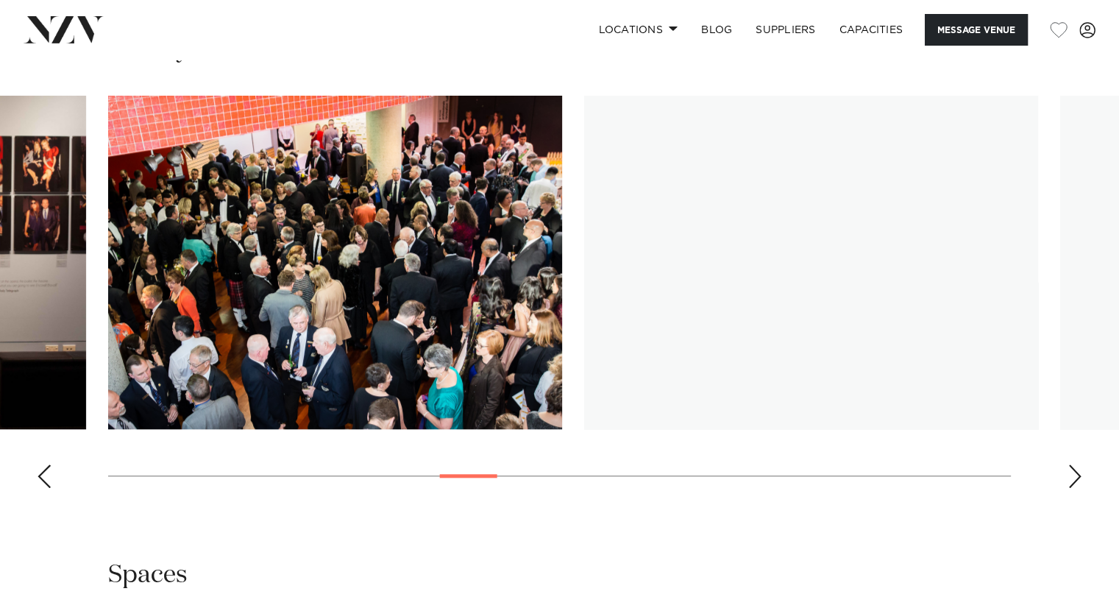
click at [1072, 464] on div "Next slide" at bounding box center [1074, 476] width 15 height 24
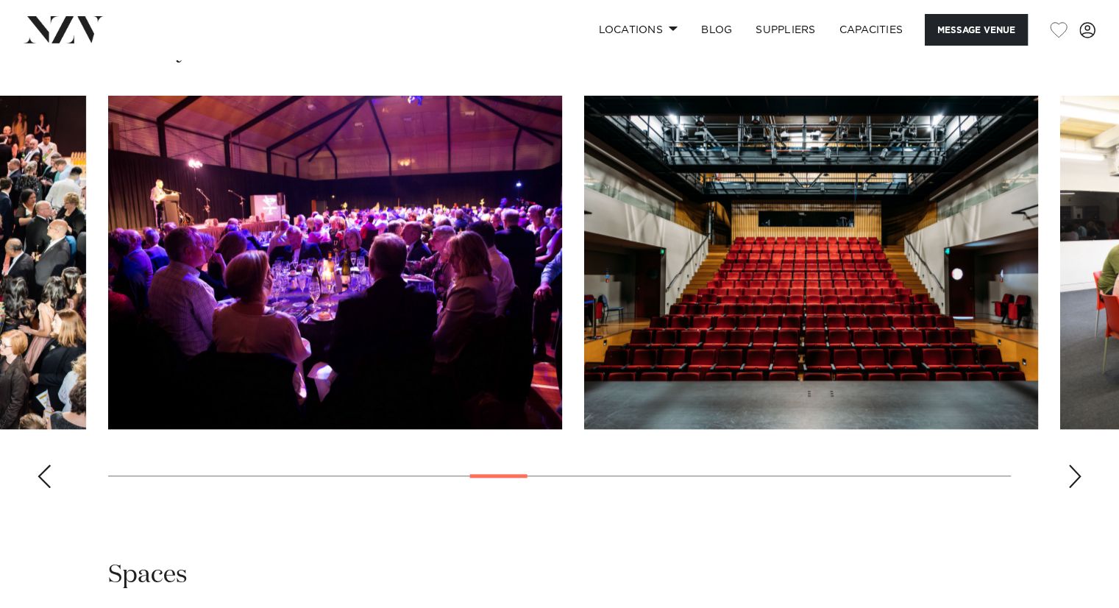
click at [1076, 464] on div "Next slide" at bounding box center [1074, 476] width 15 height 24
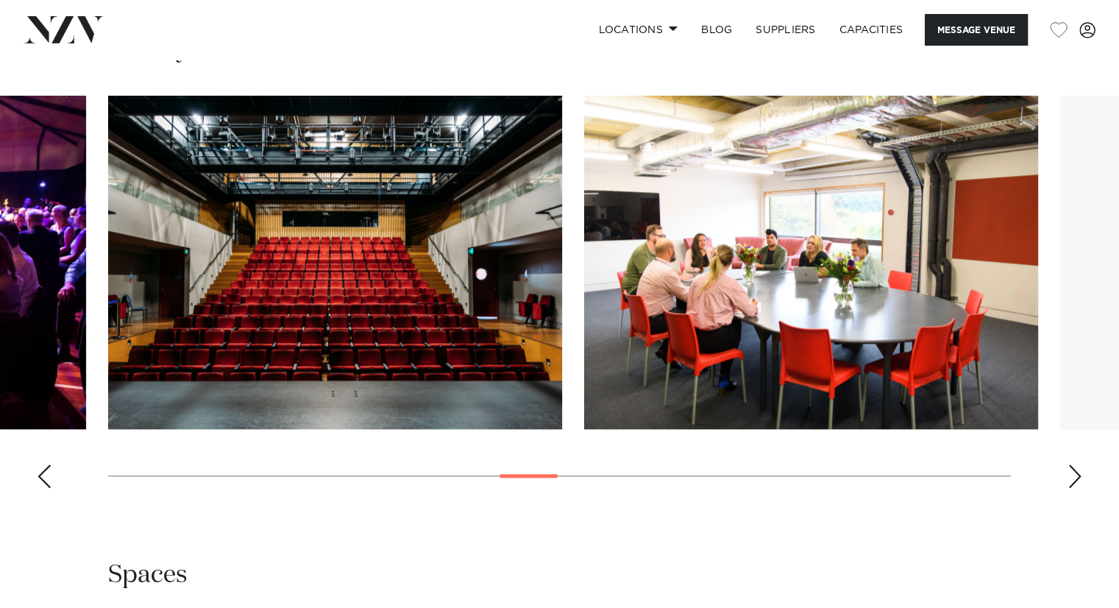
click at [1077, 464] on div "Next slide" at bounding box center [1074, 476] width 15 height 24
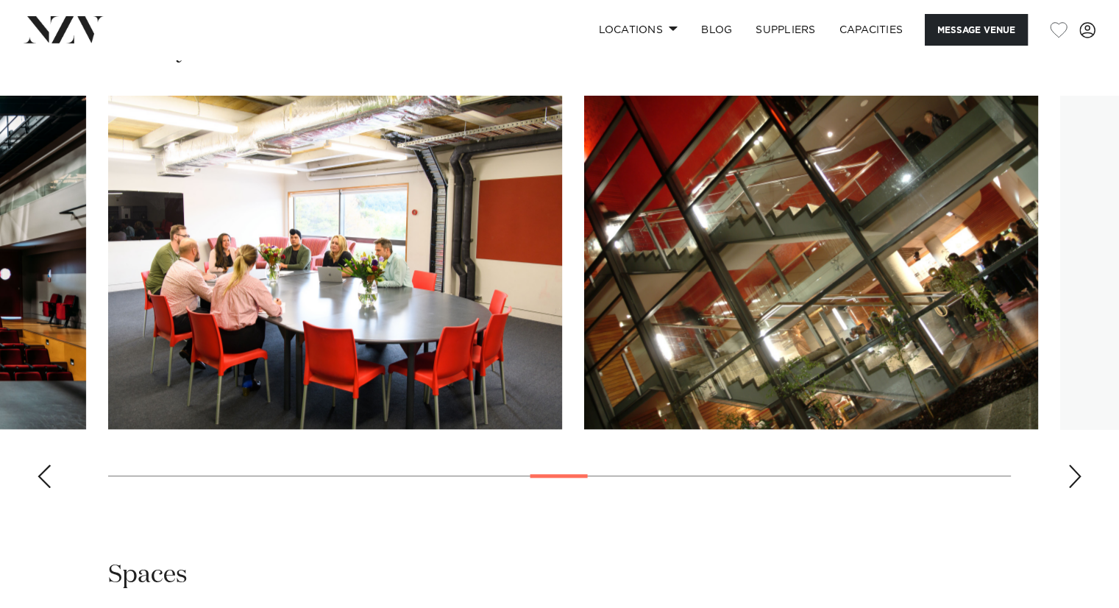
click at [1078, 464] on div "Next slide" at bounding box center [1074, 476] width 15 height 24
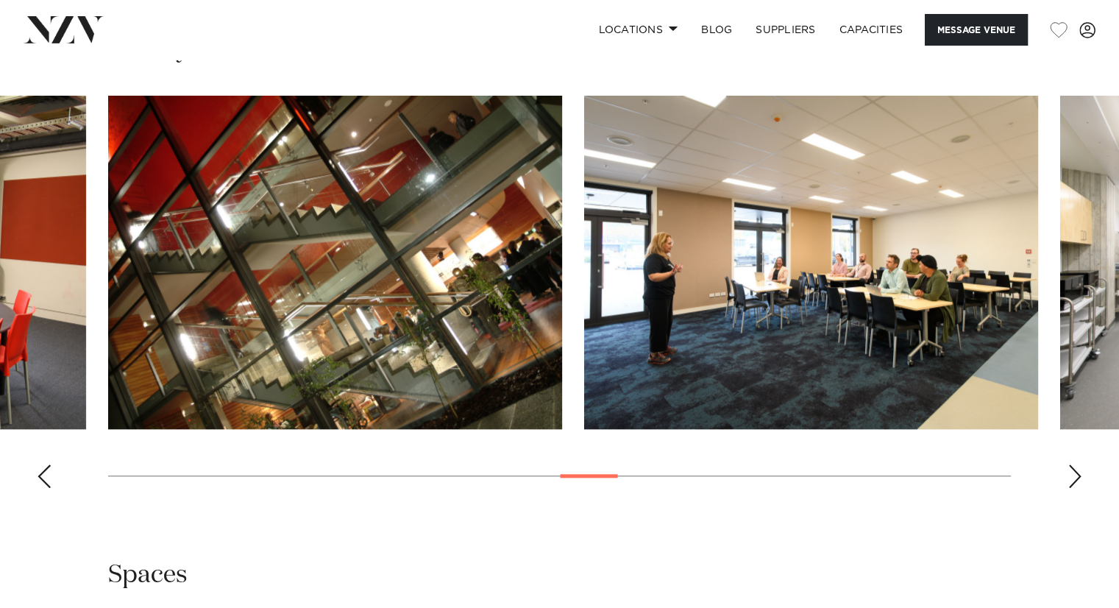
click at [1078, 464] on div "Next slide" at bounding box center [1074, 476] width 15 height 24
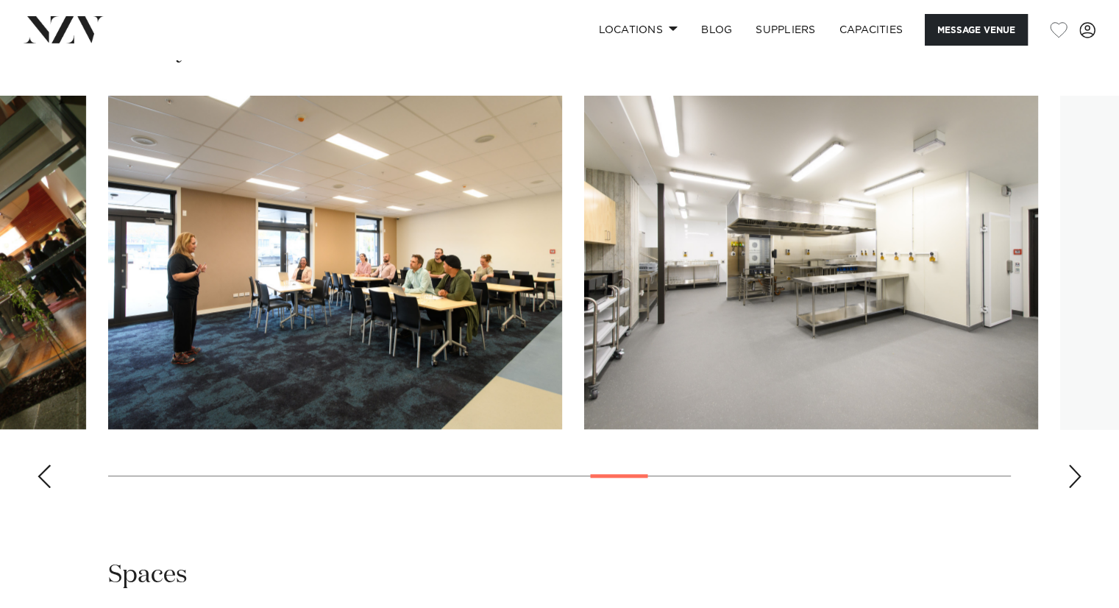
click at [1078, 464] on div "Next slide" at bounding box center [1074, 476] width 15 height 24
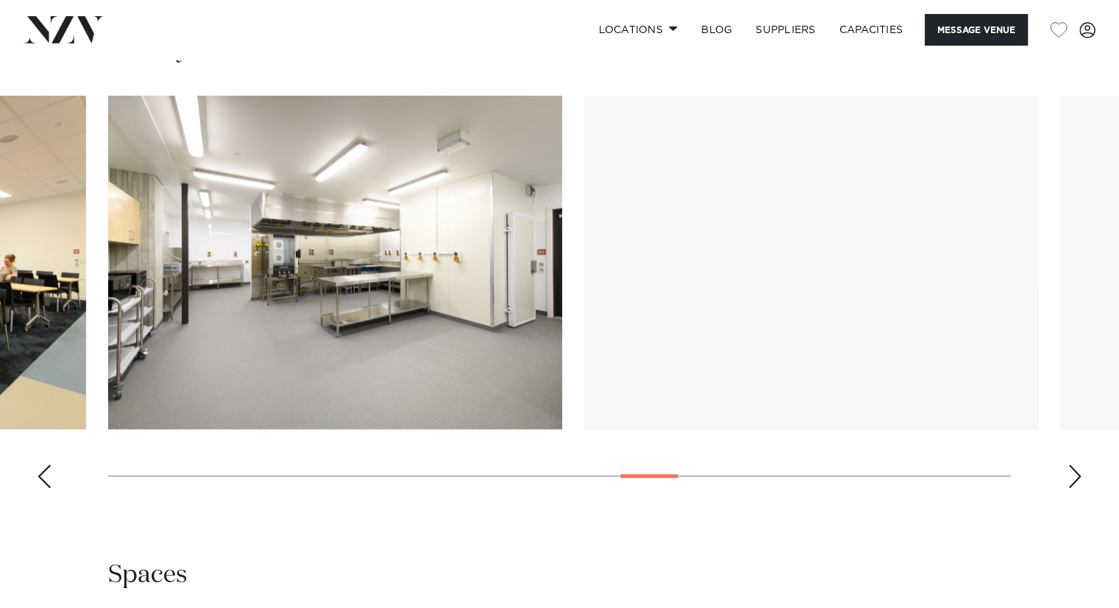
click at [1078, 464] on div "Next slide" at bounding box center [1074, 476] width 15 height 24
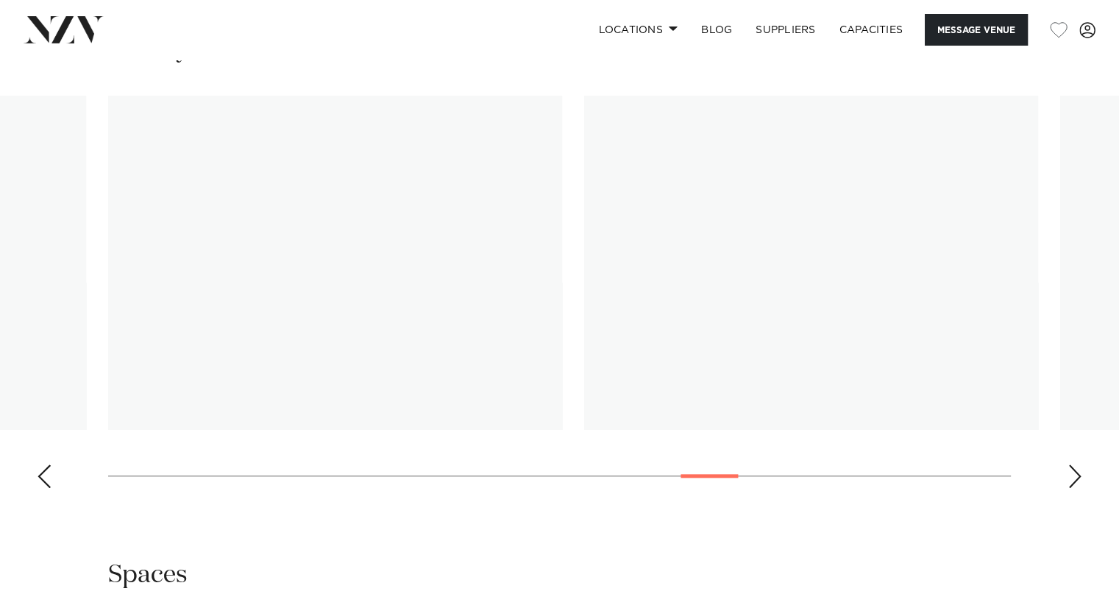
click at [1078, 464] on div "Next slide" at bounding box center [1074, 476] width 15 height 24
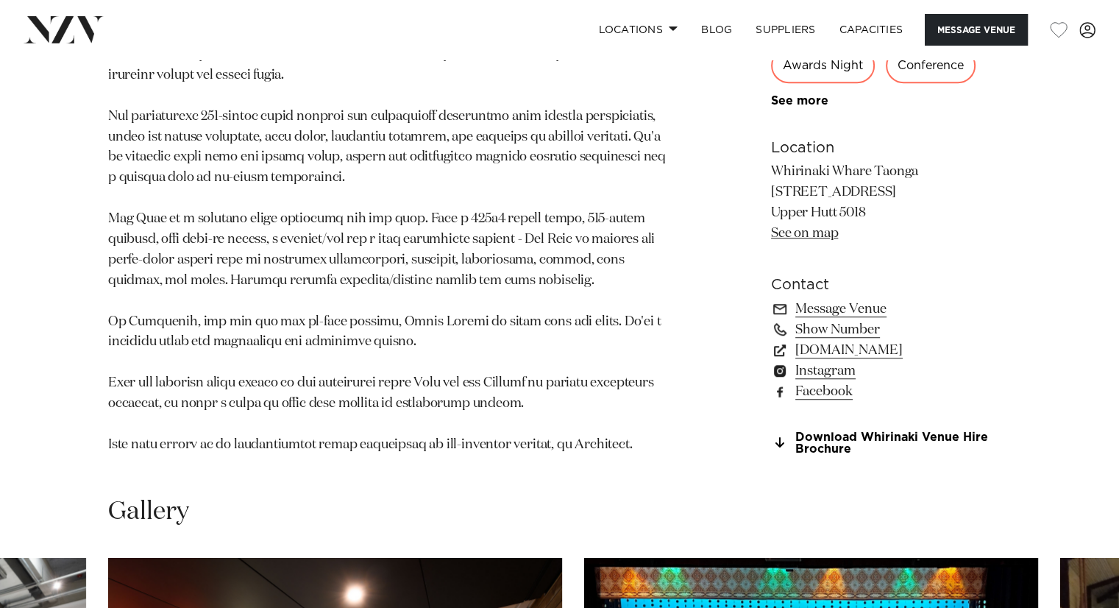
scroll to position [809, 0]
